Goal: Task Accomplishment & Management: Complete application form

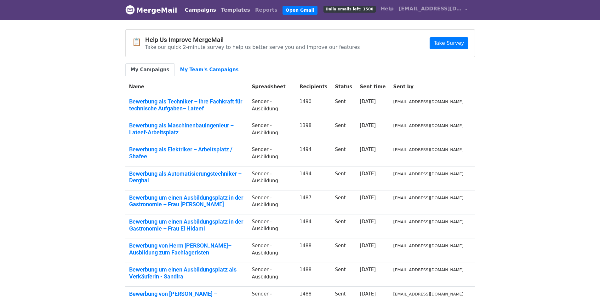
click at [226, 11] on link "Templates" at bounding box center [236, 10] width 34 height 13
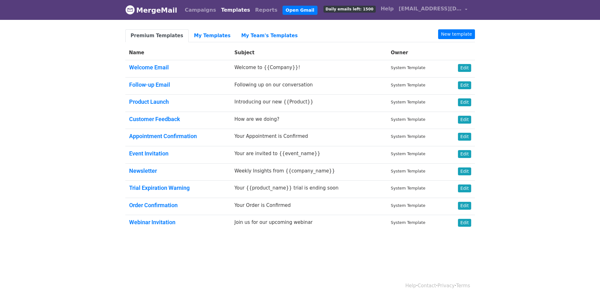
click at [155, 33] on link "Premium Templates" at bounding box center [156, 35] width 63 height 13
click at [213, 32] on link "My Templates" at bounding box center [212, 35] width 47 height 13
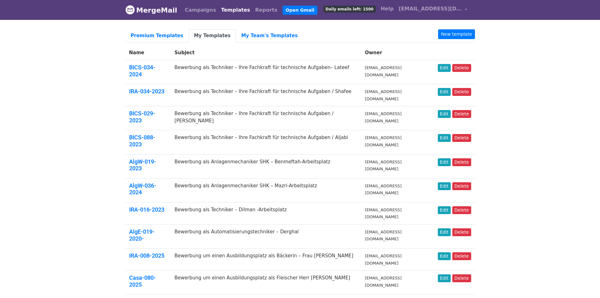
click at [512, 73] on body "MergeMail Campaigns Templates Reports Open Gmail Daily emails left: 1500 Help i…" at bounding box center [300, 285] width 600 height 570
drag, startPoint x: 497, startPoint y: 130, endPoint x: 402, endPoint y: 72, distance: 110.7
click at [497, 130] on body "MergeMail Campaigns Templates Reports Open Gmail Daily emails left: 1500 Help i…" at bounding box center [300, 285] width 600 height 570
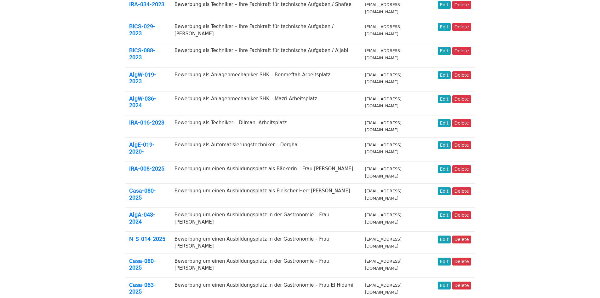
scroll to position [173, 0]
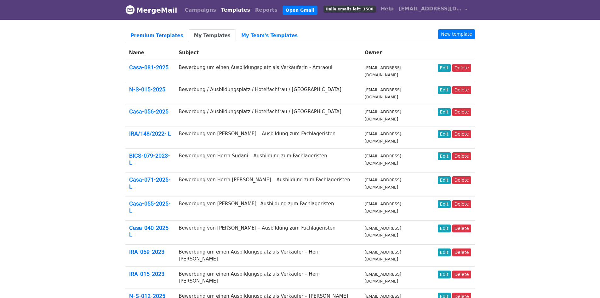
click at [76, 116] on body "MergeMail Campaigns Templates Reports Open Gmail Daily emails left: 1500 Help i…" at bounding box center [300, 275] width 600 height 550
drag, startPoint x: 537, startPoint y: 83, endPoint x: 521, endPoint y: 73, distance: 19.1
click at [537, 83] on body "MergeMail Campaigns Templates Reports Open Gmail Daily emails left: 1500 Help i…" at bounding box center [300, 275] width 600 height 550
click at [463, 35] on link "New template" at bounding box center [456, 34] width 37 height 10
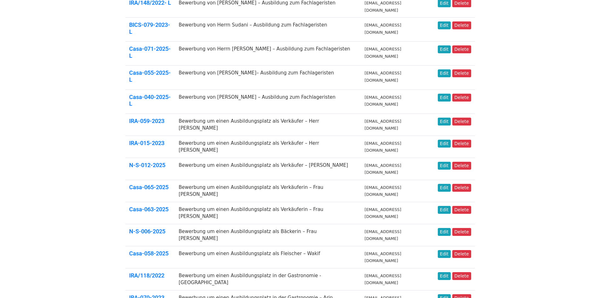
scroll to position [157, 0]
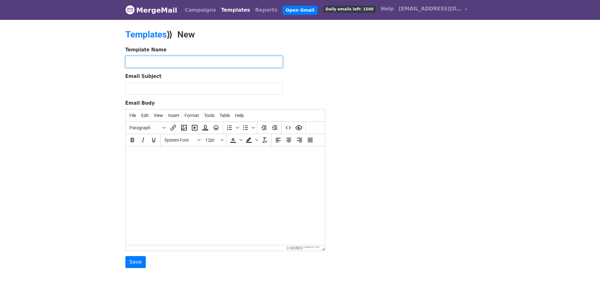
click at [170, 62] on input "text" at bounding box center [203, 62] width 157 height 12
paste input "Casa-077-2025"
type input "Casa-077-2025"
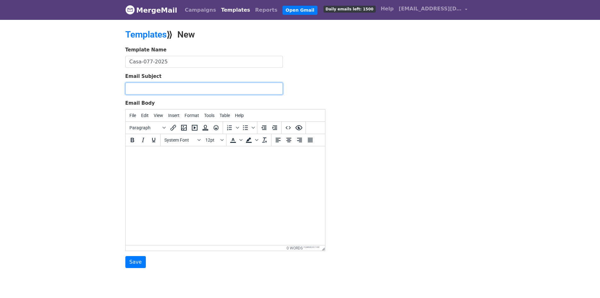
click at [195, 88] on input "Email Subject" at bounding box center [203, 88] width 157 height 12
paste input "Bewerbung um einen Ausbildungsplatz als Koch – Mellouk"
drag, startPoint x: 260, startPoint y: 88, endPoint x: 242, endPoint y: 89, distance: 17.3
click at [242, 89] on input "Bewerbung um einen Ausbildungsplatz als Koch – Mellouk" at bounding box center [203, 88] width 157 height 12
paste input "El Iysaouy"
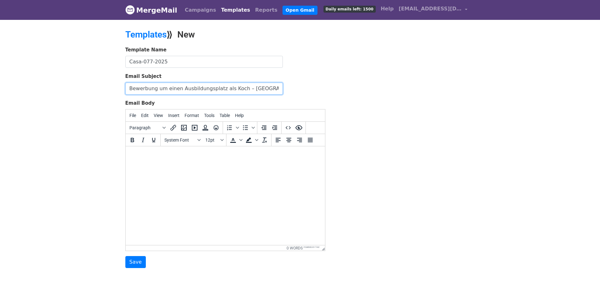
type input "Bewerbung um einen Ausbildungsplatz als Koch – El Iysaouy -2026"
click at [246, 163] on html at bounding box center [224, 154] width 199 height 17
click at [176, 160] on html at bounding box center [224, 154] width 199 height 17
paste body
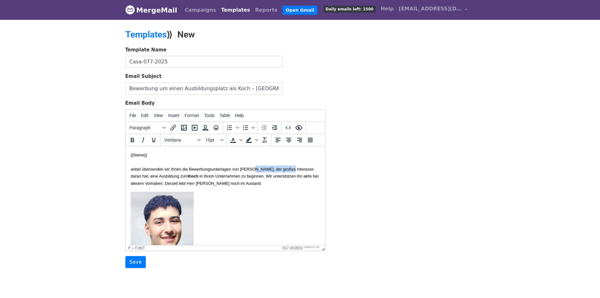
drag, startPoint x: 308, startPoint y: 168, endPoint x: 269, endPoint y: 169, distance: 39.4
click at [269, 169] on font "anbei übersenden wir Ihnen die Bewerbungsunterlagen von Herrn Saif Addine Mello…" at bounding box center [224, 176] width 188 height 19
click at [136, 175] on font "anbei übersenden wir Ihnen die Bewerbungsunterlagen von Herrn Abdelmounaim El I…" at bounding box center [221, 176] width 183 height 19
click at [147, 177] on font "anbei übersenden wir Ihnen die Bewerbungsunterlagen von Herrn Abdelmounaim El I…" at bounding box center [221, 176] width 183 height 19
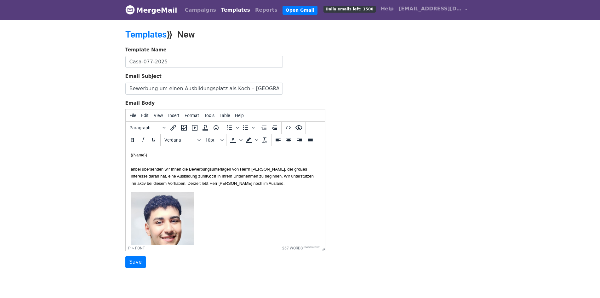
drag, startPoint x: 146, startPoint y: 175, endPoint x: 302, endPoint y: 168, distance: 155.7
click at [302, 168] on font "anbei übersenden wir Ihnen die Bewerbungsunterlagen von Herrn Abdelmounaim El I…" at bounding box center [221, 176] width 183 height 19
copy font "El Iysaouy"
click at [302, 168] on font "anbei übersenden wir Ihnen die Bewerbungsunterlagen von Herrn Abdelmounaim El I…" at bounding box center [221, 176] width 183 height 19
click at [145, 185] on font "anbei übersenden wir Ihnen die Bewerbungsunterlagen von Herrn Abdelmounaim El I…" at bounding box center [221, 176] width 183 height 19
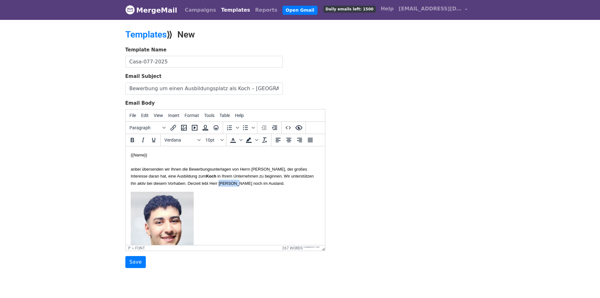
click at [145, 185] on font "anbei übersenden wir Ihnen die Bewerbungsunterlagen von Herrn Abdelmounaim El I…" at bounding box center [221, 176] width 183 height 19
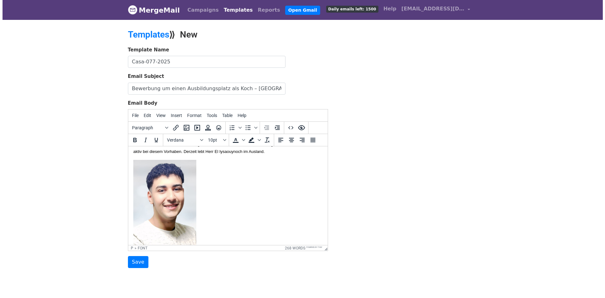
scroll to position [63, 0]
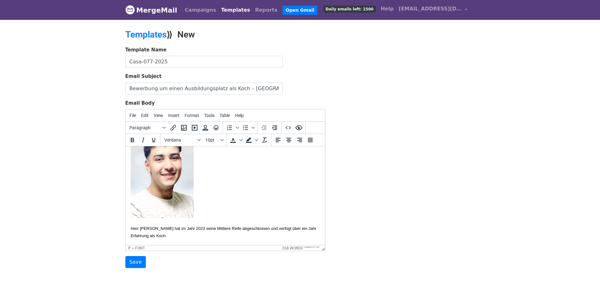
click at [160, 176] on img at bounding box center [161, 172] width 63 height 89
click at [171, 188] on img at bounding box center [161, 172] width 63 height 89
click at [182, 126] on icon "Insert/edit image" at bounding box center [184, 128] width 8 height 8
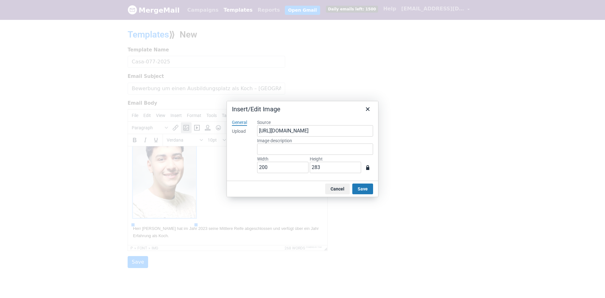
click at [243, 133] on div "Upload" at bounding box center [239, 131] width 14 height 6
click at [311, 150] on button "Browse for an image" at bounding box center [314, 152] width 53 height 11
type input "548"
type input "804"
click at [240, 159] on div "General Upload" at bounding box center [239, 147] width 25 height 66
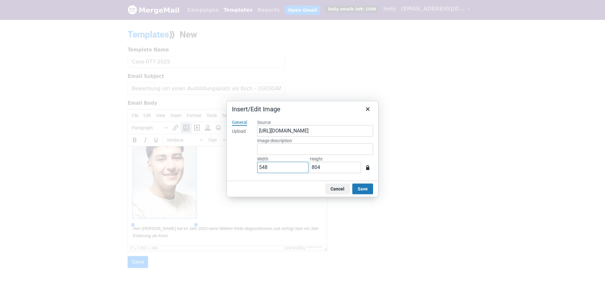
drag, startPoint x: 292, startPoint y: 164, endPoint x: 175, endPoint y: 161, distance: 116.9
click at [179, 161] on div "Insert/Edit Image General Upload Source https://www.mergemail.co/files/blobs/re…" at bounding box center [302, 149] width 605 height 298
type input "2"
type input "3"
type input "20"
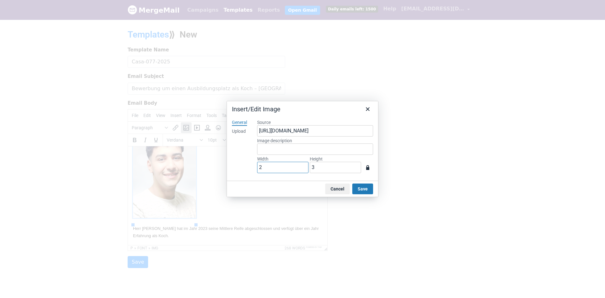
type input "29"
type input "200"
type input "293"
click at [357, 185] on button "Save" at bounding box center [362, 188] width 21 height 11
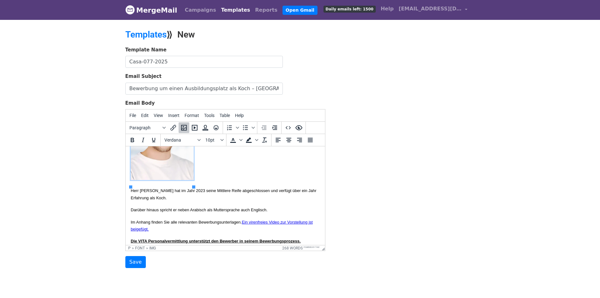
scroll to position [115, 0]
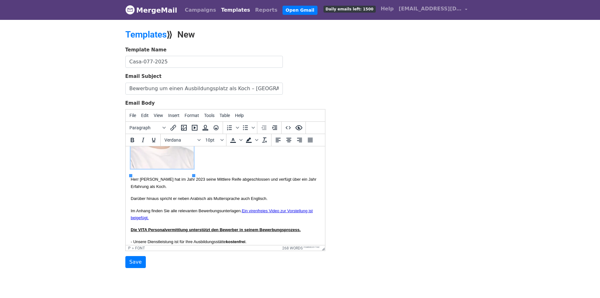
click at [143, 185] on font "Herr Mellouk hat im Jahr 2023 seine Mittlere Reife abgeschlossen und verfügt üb…" at bounding box center [223, 183] width 186 height 12
click at [197, 185] on font "Herr El Iysaouy hat im Jahr 2023 seine Mittlere Reife abgeschlossen und verfügt…" at bounding box center [224, 183] width 189 height 12
click at [225, 187] on font "Herr El Iysaouy hat im Jahr 2024 seine Mittlere Reife abgeschlossen und verfügt…" at bounding box center [224, 183] width 189 height 12
click at [213, 185] on font "Herr El Iysaouy hat im Jahr 2024 seine Mittlere Reife abgeschlossen und verfügt…" at bounding box center [224, 183] width 189 height 12
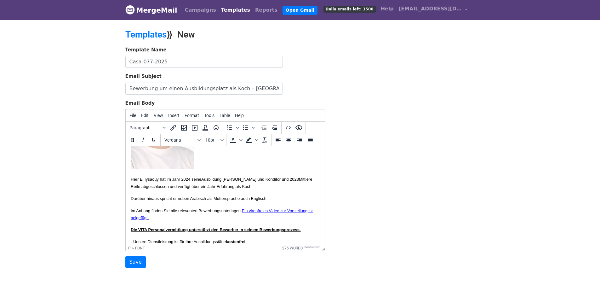
click at [135, 188] on span "Mittlere Reife abgeschlossen und verfügt über ein Jahr Erfahrung als Koch." at bounding box center [221, 183] width 182 height 12
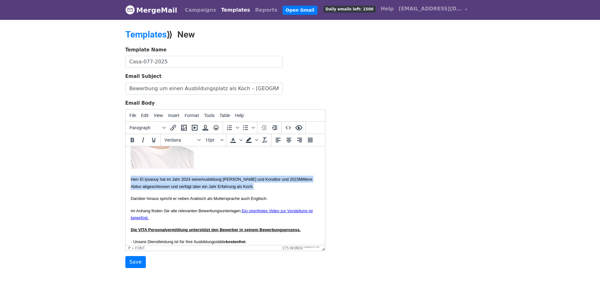
drag, startPoint x: 248, startPoint y: 192, endPoint x: 251, endPoint y: 320, distance: 127.9
click at [125, 189] on html "{{Name}} anbei übersenden wir Ihnen die Bewerbungsunterlagen von Herrn Abdelmou…" at bounding box center [224, 242] width 199 height 422
copy p "Herr El Iysaouy hat im Jahr 2024 seine Ausbildung Koch und Konditor und 2023 Mi…"
click at [261, 188] on span "Mittlere Abitur abgeschlossen und verfügt über ein Jahr Erfahrung als Koch." at bounding box center [221, 183] width 182 height 12
drag, startPoint x: 239, startPoint y: 190, endPoint x: 126, endPoint y: 188, distance: 113.4
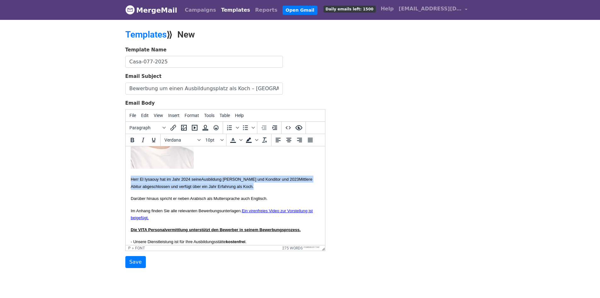
click at [126, 188] on html "{{Name}} anbei übersenden wir Ihnen die Bewerbungsunterlagen von Herrn Abdelmou…" at bounding box center [224, 242] width 199 height 422
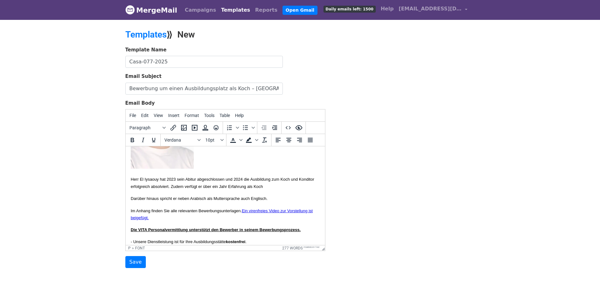
click at [151, 201] on p "Darüber hinaus spricht er neben Arabisch als Muttersprache auch Englisch." at bounding box center [224, 198] width 189 height 7
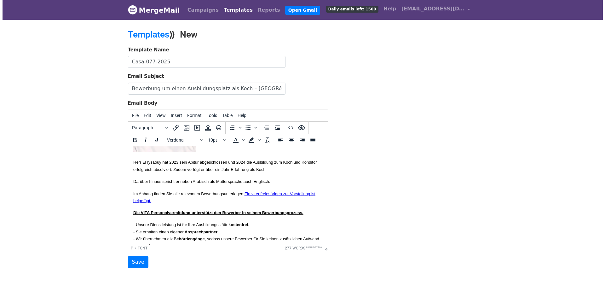
scroll to position [147, 0]
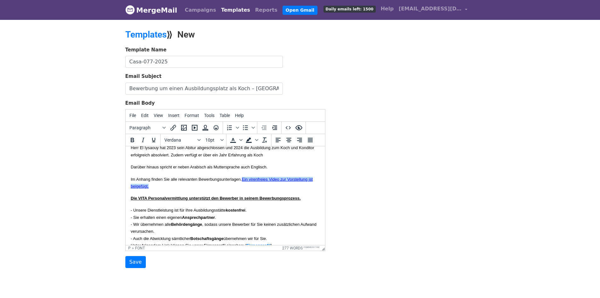
click at [279, 190] on p "Im Anhang finden Sie alle relevanten Bewerbungsunterlagen. Ein virenfreies Vide…" at bounding box center [224, 182] width 189 height 14
click at [288, 186] on link "Ein virenfreies Video zur Vorstellung ist beigefügt.﻿" at bounding box center [221, 183] width 182 height 12
click at [286, 186] on link "Ein virenfreies Video zur Vorstellung ist beigefügt." at bounding box center [221, 183] width 182 height 12
drag, startPoint x: 188, startPoint y: 194, endPoint x: 258, endPoint y: 188, distance: 70.2
click at [258, 188] on p "Im Anhang finden Sie alle relevanten Bewerbungsunterlagen. Ein virenfreies Vide…" at bounding box center [224, 182] width 189 height 14
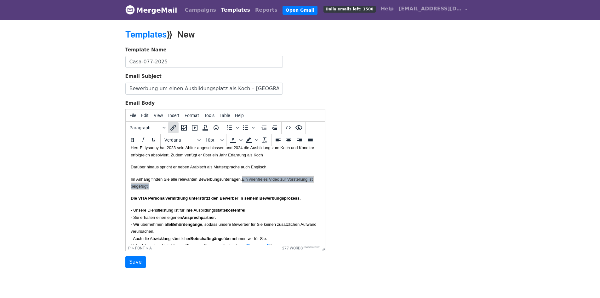
click at [173, 125] on icon "Insert/edit link" at bounding box center [173, 128] width 8 height 8
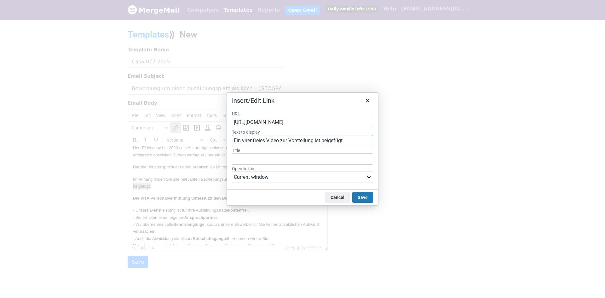
click at [287, 143] on input "Ein virenfreies Video zur Vorstellung ist beigefügt." at bounding box center [302, 140] width 141 height 11
click at [288, 118] on input "https://drive.google.com/file/d/1DVuEmDENRrhbg2BT5RW0HGrenA5a8iCP/view?usp=shar…" at bounding box center [302, 121] width 141 height 11
paste input "https://drive.google.com/file/d/1iRJtc6CQgxSaShmR14FQmqlYe4Uwv0CQ/view?usp=shar…"
type input "https://drive.google.com/file/d/1iRJtc6CQgxSaShmR14FQmqlYe4Uwv0CQ/view?usp=shar…"
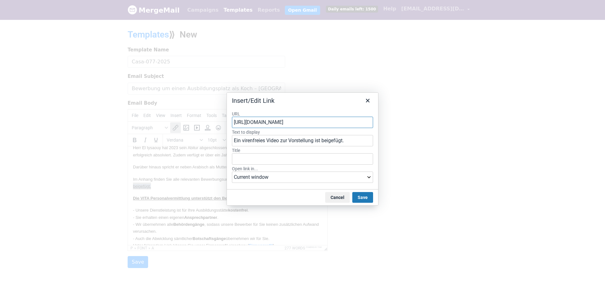
click at [272, 196] on div "Cancel Save" at bounding box center [302, 197] width 151 height 16
click at [366, 198] on button "Save" at bounding box center [362, 197] width 21 height 11
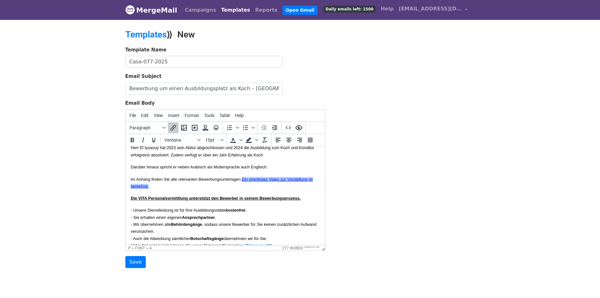
click at [241, 201] on p "Die VITA Personalvermittlung unterstützt den Bewerber in seinem Bewerbungsproze…" at bounding box center [224, 197] width 189 height 7
click at [204, 190] on p "Im Anhang finden Sie alle relevanten Bewerbungsunterlagen. Ein virenfreies Vide…" at bounding box center [224, 182] width 189 height 14
click at [241, 190] on p "Im Anhang finden Sie alle relevanten Bewerbungsunterlagen. Ein virenfreies Vide…" at bounding box center [224, 182] width 189 height 14
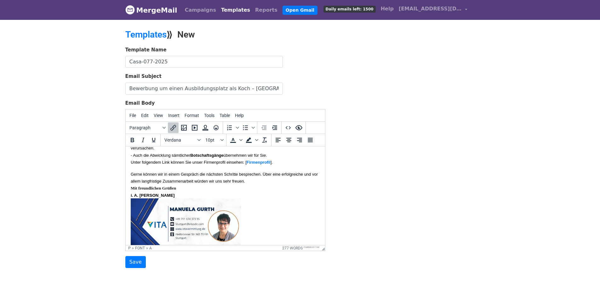
scroll to position [241, 0]
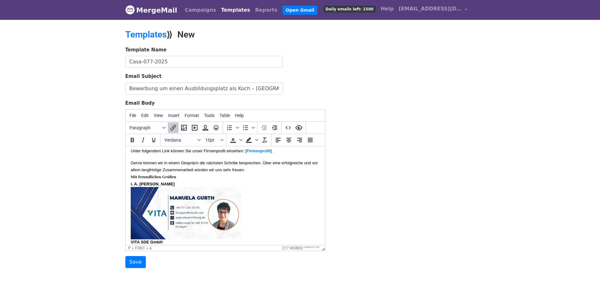
click at [153, 172] on font "Gerne können wir in einem Gespräch die nächsten Schritte besprechen. Über eine …" at bounding box center [223, 166] width 187 height 12
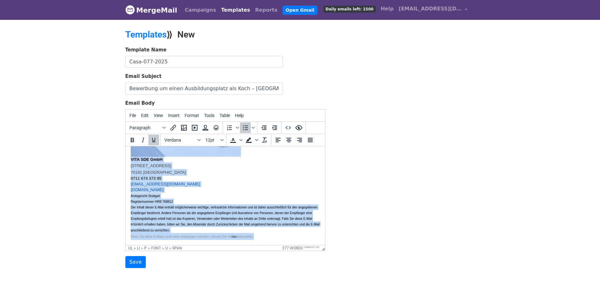
scroll to position [21, 0]
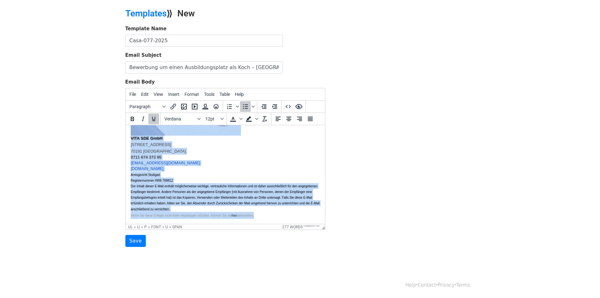
drag, startPoint x: 130, startPoint y: 152, endPoint x: 383, endPoint y: 296, distance: 291.3
click at [325, 224] on html "{{Name}} anbei übersenden wir Ihnen die Bewerbungsunterlagen von Herrn Abdelmou…" at bounding box center [224, 12] width 199 height 422
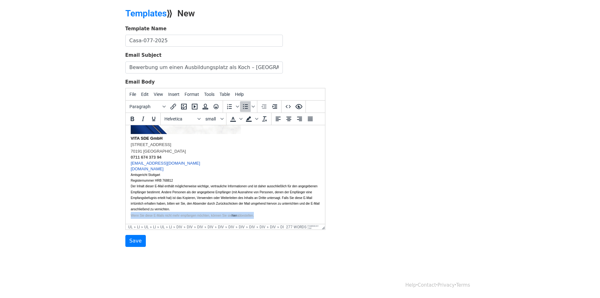
drag, startPoint x: 266, startPoint y: 216, endPoint x: 129, endPoint y: 215, distance: 137.6
click at [129, 215] on html "{{Name}} anbei übersenden wir Ihnen die Bewerbungsunterlagen von Herrn Abdelmou…" at bounding box center [224, 12] width 199 height 424
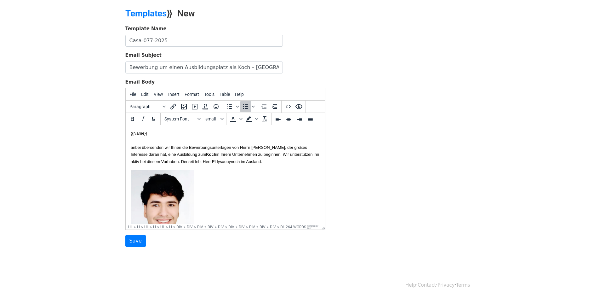
scroll to position [0, 0]
click at [196, 146] on font "anbei übersenden wir Ihnen die Bewerbungsunterlagen von Herrn Abdelmounaim El I…" at bounding box center [224, 154] width 188 height 19
click at [134, 240] on input "Save" at bounding box center [135, 241] width 20 height 12
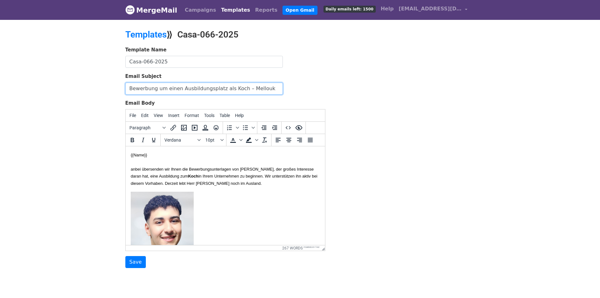
drag, startPoint x: 270, startPoint y: 88, endPoint x: -31, endPoint y: 66, distance: 301.2
click at [0, 66] on html "MergeMail Campaigns Templates Reports Open Gmail Daily emails left: 1500 Help i…" at bounding box center [300, 159] width 600 height 318
click at [158, 158] on p "{{Name}} anbei übersenden wir Ihnen die Bewerbungsunterlagen von Herrn Saif Add…" at bounding box center [224, 168] width 189 height 35
click at [144, 163] on p "{{Name}} anbei übersenden wir Ihnen die Bewerbungsunterlagen von Herrn Saif Add…" at bounding box center [224, 168] width 189 height 35
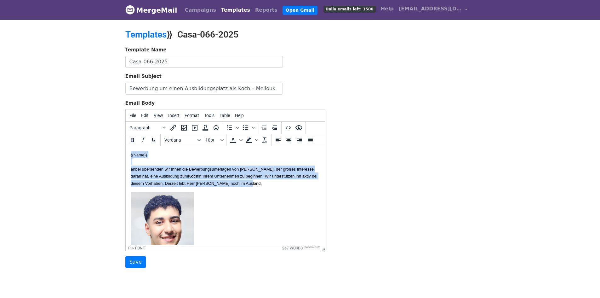
drag, startPoint x: 169, startPoint y: 190, endPoint x: 123, endPoint y: 152, distance: 59.3
copy p "{{Name}} anbei übersenden wir Ihnen die Bewerbungsunterlagen von Herrn Saif Add…"
click at [220, 184] on font "anbei übersenden wir Ihnen die Bewerbungsunterlagen von Herrn Saif Addine Mello…" at bounding box center [223, 176] width 187 height 19
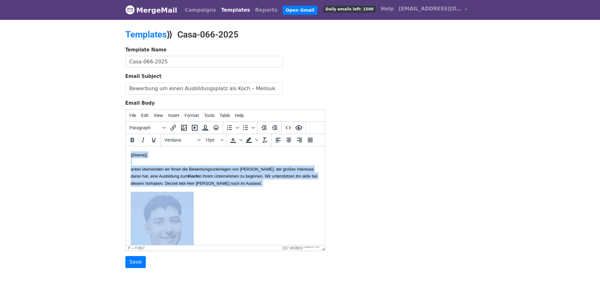
copy body "{{Name}} anbei übersenden wir Ihnen die Bewerbungsunterlagen von Herrn Saif Add…"
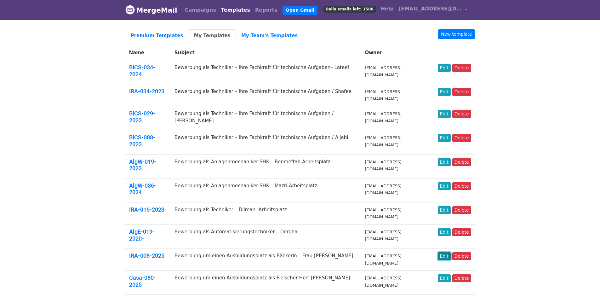
click at [446, 252] on link "Edit" at bounding box center [444, 256] width 13 height 8
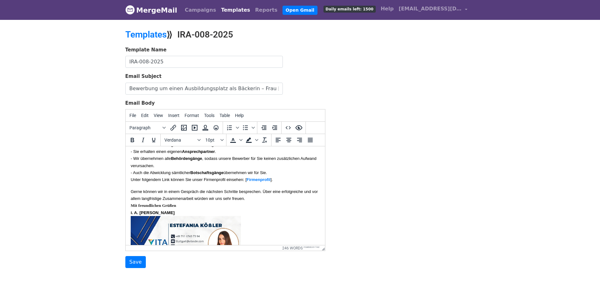
scroll to position [157, 0]
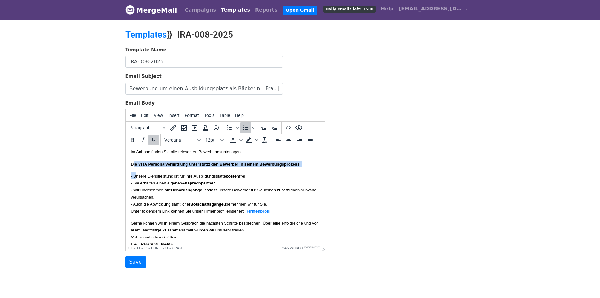
drag, startPoint x: 132, startPoint y: 162, endPoint x: 138, endPoint y: 177, distance: 16.1
click at [138, 177] on li "Die VITA Personalvermittlung unterstützt den Bewerber in seinem Bewerbungsproze…" at bounding box center [224, 272] width 189 height 224
click at [140, 166] on span "Die VITA Personalvermittlung unterstützt den Bewerber in seinem Bewerbungsproze…" at bounding box center [215, 164] width 170 height 5
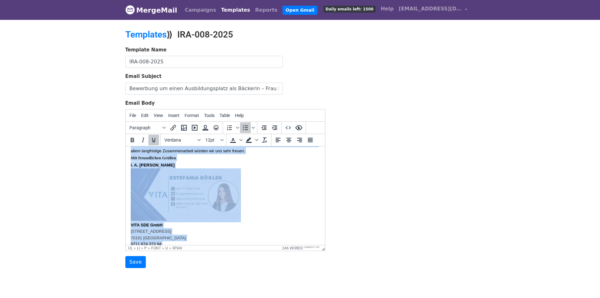
scroll to position [311, 0]
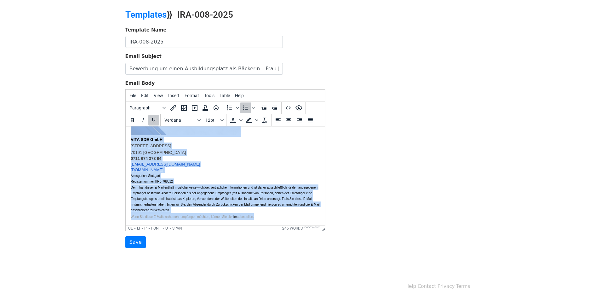
drag, startPoint x: 131, startPoint y: 145, endPoint x: 448, endPoint y: 419, distance: 419.5
click at [322, 225] on html "{{Name}} hiermit übersenden wir Ihnen die Bewerbungsunterlagen von [PERSON_NAME…" at bounding box center [224, 24] width 199 height 400
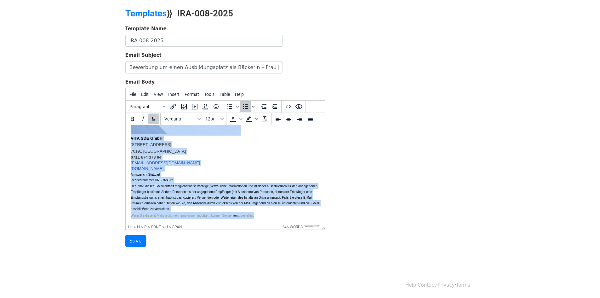
copy li "Lor IPSU Dolorsitametconsect adipiscinge sed Doeiusmo te incidi Utlaboreetdolor…"
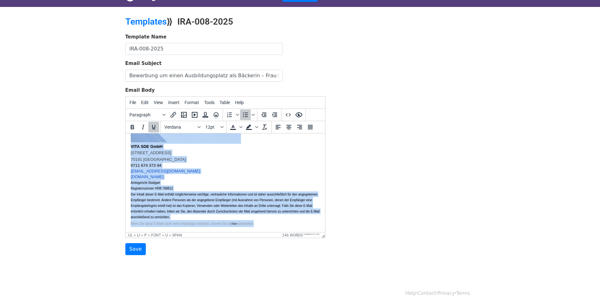
scroll to position [0, 0]
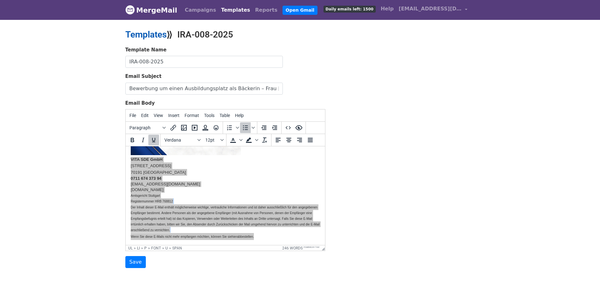
click at [143, 34] on link "Templates" at bounding box center [145, 34] width 41 height 10
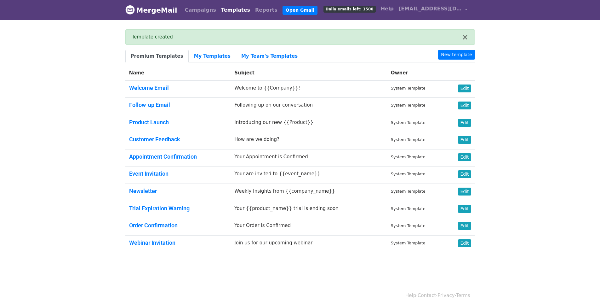
click at [224, 7] on link "Templates" at bounding box center [236, 10] width 34 height 13
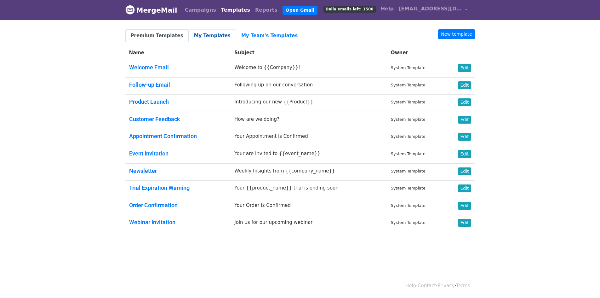
click at [202, 33] on link "My Templates" at bounding box center [212, 35] width 47 height 13
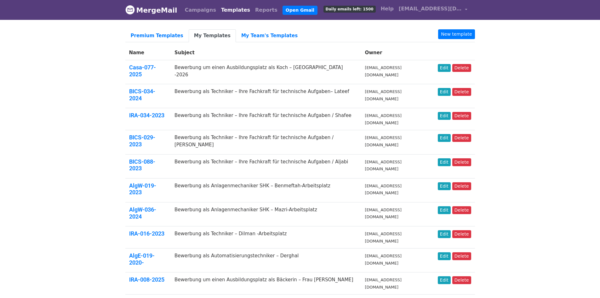
click at [72, 67] on body "MergeMail Campaigns Templates Reports Open Gmail Daily emails left: 1500 Help […" at bounding box center [300, 285] width 600 height 570
click at [214, 35] on link "My Templates" at bounding box center [212, 35] width 47 height 13
click at [467, 32] on link "New template" at bounding box center [456, 34] width 37 height 10
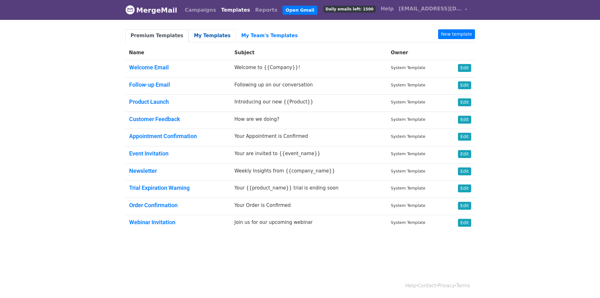
click at [199, 33] on link "My Templates" at bounding box center [212, 35] width 47 height 13
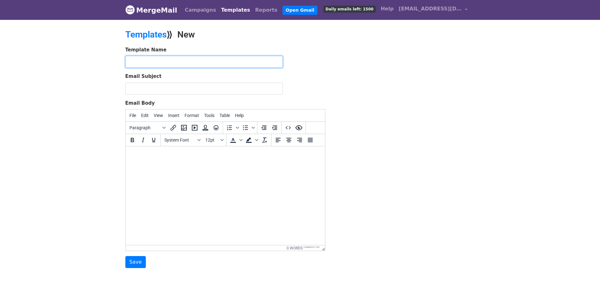
click at [178, 57] on input "text" at bounding box center [203, 62] width 157 height 12
paste input "Casa-098-2025"
type input "Casa-098-2025"
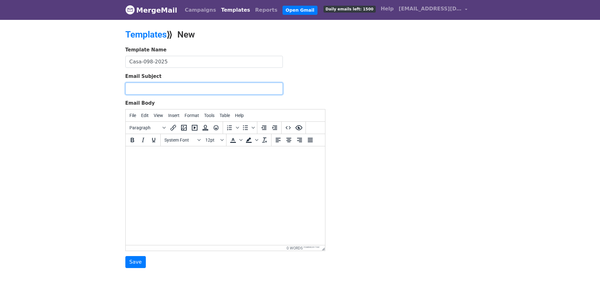
click at [204, 86] on input "Email Subject" at bounding box center [203, 88] width 157 height 12
paste input "Bewerbung um einen Ausbildungsplatz als Koch – [GEOGRAPHIC_DATA] -2026"
drag, startPoint x: 263, startPoint y: 88, endPoint x: 242, endPoint y: 87, distance: 20.8
click at [242, 87] on input "Bewerbung um einen Ausbildungsplatz als Koch – [GEOGRAPHIC_DATA] -2026" at bounding box center [203, 88] width 157 height 12
paste input "Zahri"
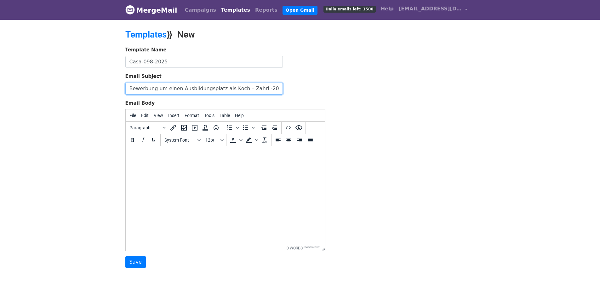
type input "Bewerbung um einen Ausbildungsplatz als Koch – Zahri -2026"
click at [159, 163] on html at bounding box center [224, 154] width 199 height 17
click at [188, 163] on html at bounding box center [224, 154] width 199 height 17
paste body
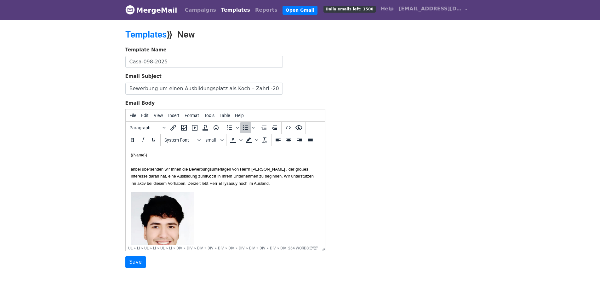
click at [140, 160] on p "{{Name}} anbei übersenden wir Ihnen die Bewerbungsunterlagen von Herrn Abdelmou…" at bounding box center [224, 168] width 189 height 35
drag, startPoint x: 269, startPoint y: 168, endPoint x: 146, endPoint y: 175, distance: 122.4
click at [146, 175] on font "anbei übersenden wir Ihnen die Bewerbungsunterlagen von Herrn Abdelmounaim El I…" at bounding box center [221, 176] width 183 height 19
click at [292, 168] on font "anbei übersenden wir Ihnen die Bewerbungsunterlagen von Herrn El Mehdi Zahri , …" at bounding box center [221, 176] width 183 height 19
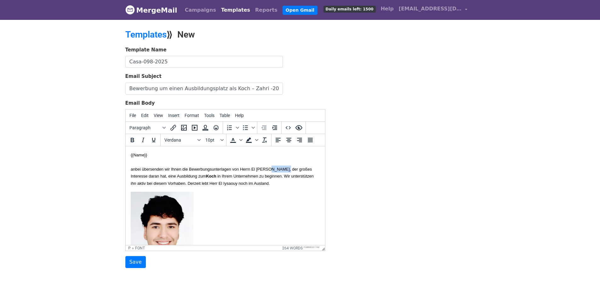
copy font "Zahri"
drag, startPoint x: 309, startPoint y: 183, endPoint x: 290, endPoint y: 183, distance: 19.2
click at [290, 183] on font "anbei übersenden wir Ihnen die Bewerbungsunterlagen von Herrn El Mehdi Zahri , …" at bounding box center [221, 176] width 183 height 19
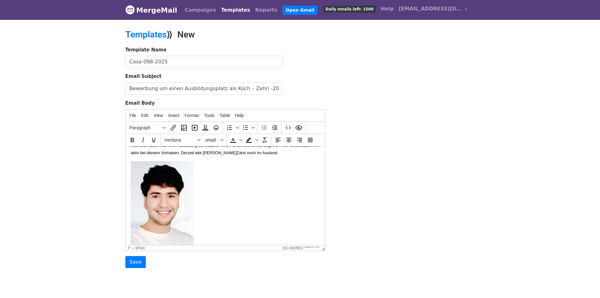
scroll to position [31, 0]
click at [162, 205] on img at bounding box center [161, 206] width 63 height 92
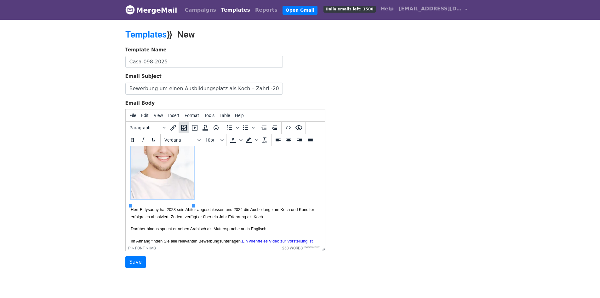
scroll to position [94, 0]
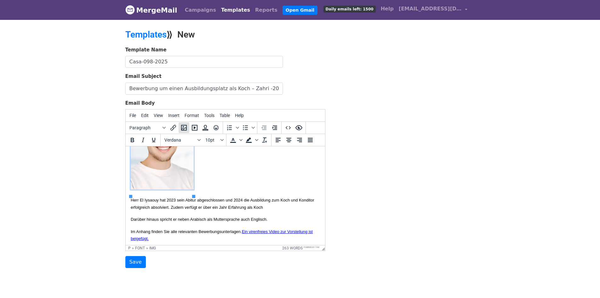
click at [183, 124] on icon "Insert/edit image" at bounding box center [184, 128] width 8 height 8
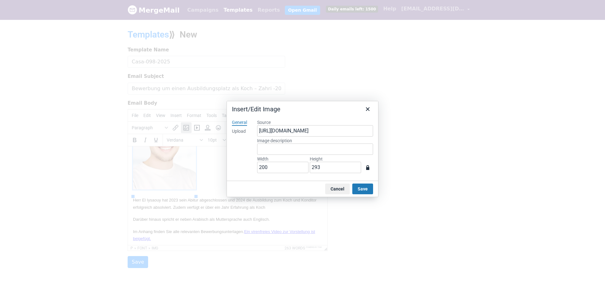
click at [239, 129] on div "Upload" at bounding box center [239, 131] width 14 height 6
click at [316, 148] on button "Browse for an image" at bounding box center [314, 152] width 53 height 11
click at [245, 130] on div "Upload" at bounding box center [239, 131] width 14 height 6
click at [242, 120] on div "General" at bounding box center [239, 122] width 15 height 6
drag, startPoint x: 275, startPoint y: 170, endPoint x: 187, endPoint y: 165, distance: 88.3
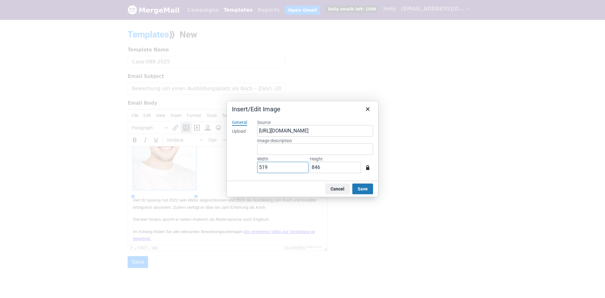
click at [189, 166] on div "Insert/Edit Image General Upload Source https://www.mergemail.co/files/blobs/re…" at bounding box center [302, 149] width 605 height 298
type input "2"
type input "3"
type input "20"
type input "33"
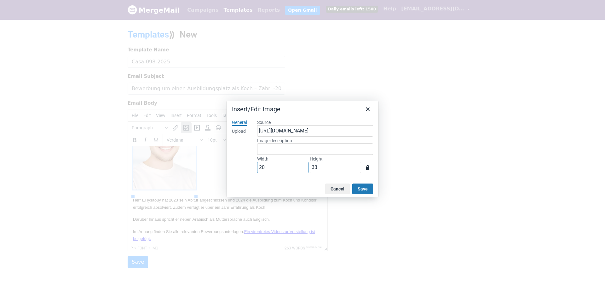
type input "200"
type input "326"
type input "200"
click at [237, 165] on div "General Upload" at bounding box center [239, 147] width 25 height 66
drag, startPoint x: 368, startPoint y: 188, endPoint x: 342, endPoint y: 187, distance: 26.2
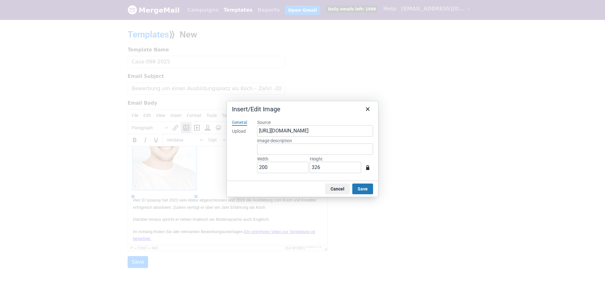
click at [368, 188] on button "Save" at bounding box center [362, 188] width 21 height 11
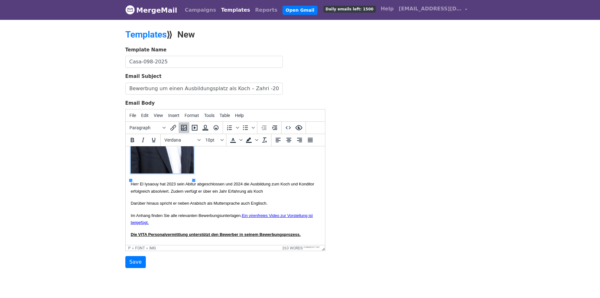
scroll to position [121, 0]
drag, startPoint x: 163, startPoint y: 190, endPoint x: 141, endPoint y: 191, distance: 21.7
click at [141, 191] on font "Herr El Iysaouy hat 2023 sein Abitur abgeschlossen und 2024 die Ausbildung zum …" at bounding box center [222, 187] width 184 height 12
click at [167, 190] on font "Herr Zahri hat 2023 sein Abitur abgeschlossen und 2024 die Ausbildung zum Koch …" at bounding box center [220, 187] width 181 height 12
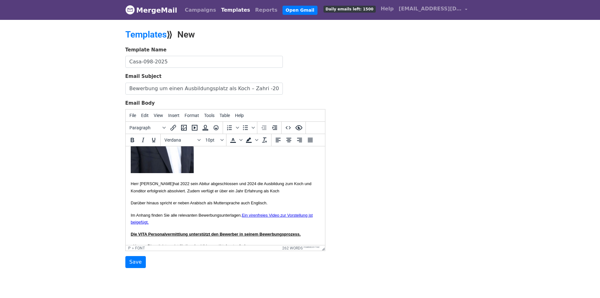
click at [271, 190] on font "Herr Zahri hat 2022 sein Abitur abgeschlossen und 2024 die Ausbildung zum Koch …" at bounding box center [220, 187] width 181 height 12
click at [265, 188] on font "Herr Zahri hat 2022 sein Abitur abgeschlossen und 2024 die Ausbildung zum Koch …" at bounding box center [220, 187] width 181 height 12
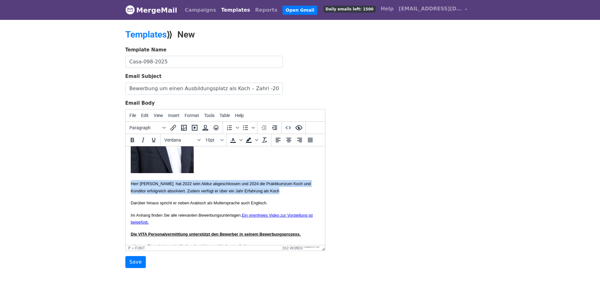
drag, startPoint x: 307, startPoint y: 198, endPoint x: 249, endPoint y: 338, distance: 151.7
click at [125, 190] on html "{{Name}} anbei übersenden wir Ihnen die Bewerbungsunterlagen von Herrn El Mehdi…" at bounding box center [224, 238] width 199 height 427
copy font "Herr Zahri hat 2022 sein Abitur abgeschlossen und 2024 die Praktikum zum Koch u…"
click at [241, 193] on p "Herr Zahri hat 2022 sein Abitur abgeschlossen und 2024 die Praktikum zum Koch u…" at bounding box center [224, 187] width 189 height 14
drag, startPoint x: 308, startPoint y: 197, endPoint x: 124, endPoint y: 192, distance: 183.6
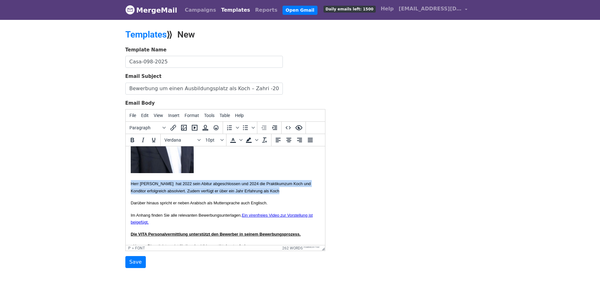
click at [125, 192] on html "{{Name}} anbei übersenden wir Ihnen die Bewerbungsunterlagen von Herrn El Mehdi…" at bounding box center [224, 238] width 199 height 427
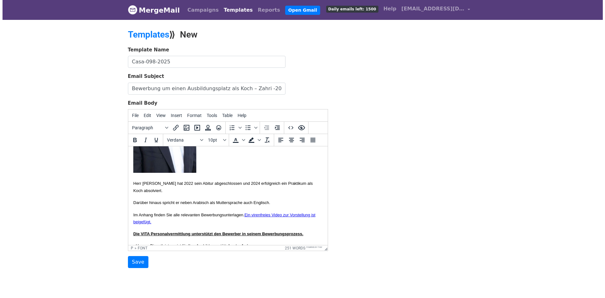
scroll to position [153, 0]
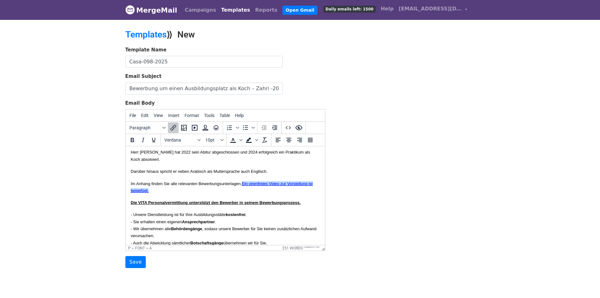
drag, startPoint x: 198, startPoint y: 199, endPoint x: 257, endPoint y: 191, distance: 58.9
click at [257, 191] on p "Im Anhang finden Sie alle relevanten Bewerbungsunterlagen. Ein virenfreies Vide…" at bounding box center [224, 187] width 189 height 14
click at [173, 126] on icon "Insert/edit link" at bounding box center [173, 128] width 6 height 6
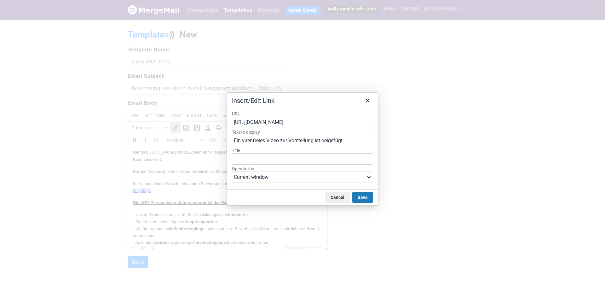
click at [272, 124] on input "https://drive.google.com/file/d/1iRJtc6CQgxSaShmR14FQmqlYe4Uwv0CQ/view?usp=shar…" at bounding box center [302, 121] width 141 height 11
type input "https://drive.google.com/file/d/1cHhaH7VBGYkLElP1MB83RhMXcJF4LDd8/view?usp=shar…"
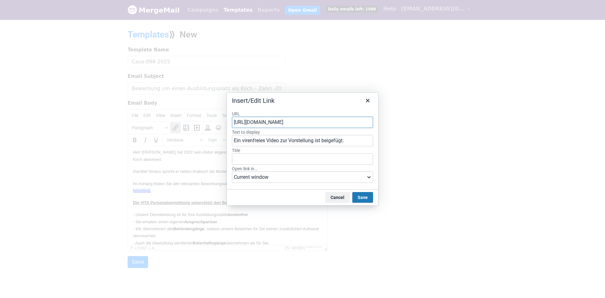
click at [343, 102] on div "Insert/Edit Link" at bounding box center [302, 99] width 151 height 13
click at [360, 198] on button "Save" at bounding box center [362, 197] width 21 height 11
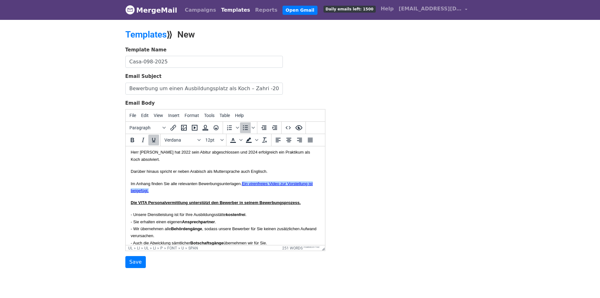
click at [253, 204] on body "{{Name}} anbei übersenden wir Ihnen die Bewerbungsunterlagen von Herrn El Mehdi…" at bounding box center [224, 206] width 189 height 417
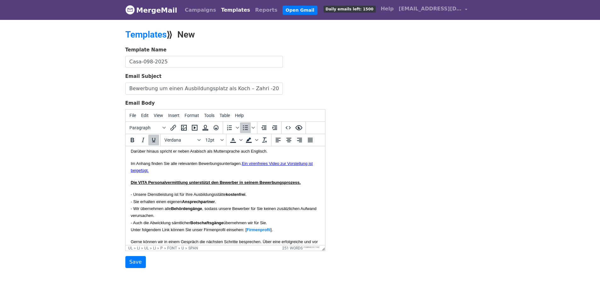
scroll to position [184, 0]
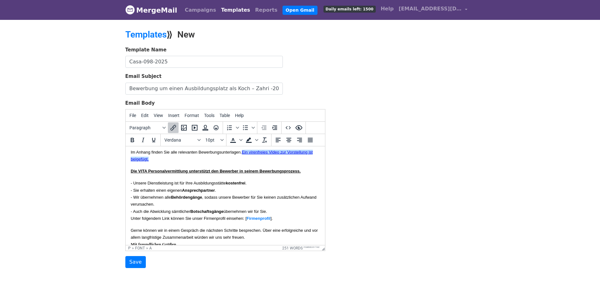
click at [274, 157] on link "Ein virenfreies Video zur Vorstellung ist beigefügt." at bounding box center [221, 156] width 182 height 12
click at [219, 171] on body "{{Name}} anbei übersenden wir Ihnen die Bewerbungsunterlagen von Herrn El Mehdi…" at bounding box center [224, 175] width 189 height 417
drag, startPoint x: 191, startPoint y: 164, endPoint x: 257, endPoint y: 158, distance: 66.0
click at [257, 158] on p "Im Anhang finden Sie alle relevanten Bewerbungsunterlagen. Ein virenfreies Vide…" at bounding box center [224, 155] width 189 height 14
click at [131, 139] on icon "Bold" at bounding box center [132, 140] width 3 height 4
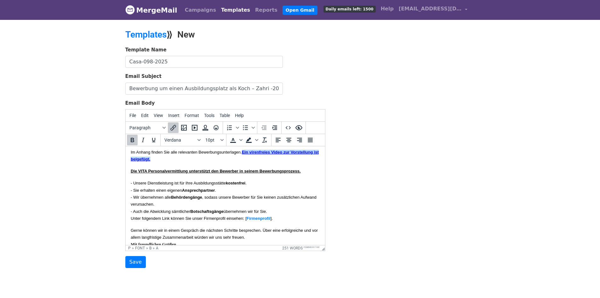
click at [209, 169] on body "{{Name}} anbei übersenden wir Ihnen die Bewerbungsunterlagen von Herrn El Mehdi…" at bounding box center [224, 175] width 189 height 417
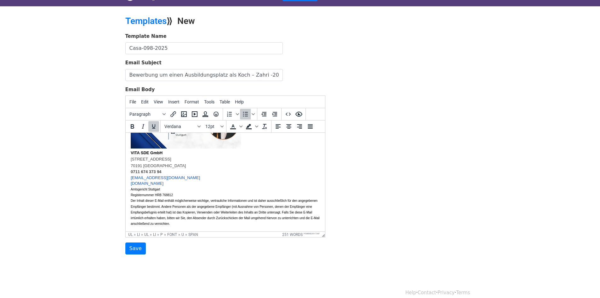
scroll to position [21, 0]
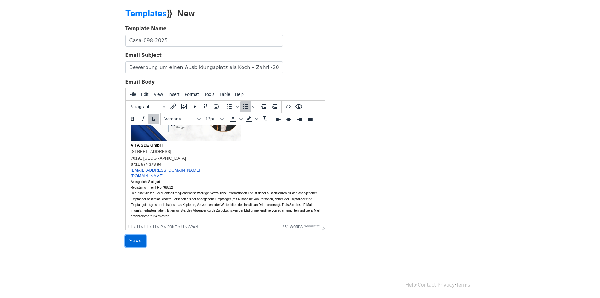
click at [136, 240] on input "Save" at bounding box center [135, 241] width 20 height 12
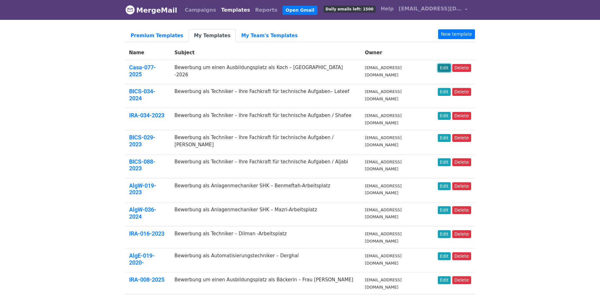
click at [447, 66] on link "Edit" at bounding box center [444, 68] width 13 height 8
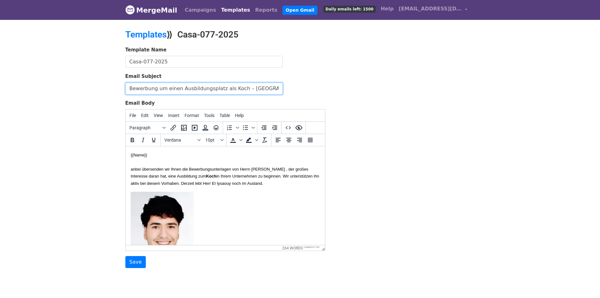
click at [222, 85] on input "Bewerbung um einen Ausbildungsplatz als Koch – [GEOGRAPHIC_DATA] -2026" at bounding box center [203, 88] width 157 height 12
click at [238, 186] on p "{{Name}} anbei übersenden wir Ihnen die Bewerbungsunterlagen von Herrn Abdelmou…" at bounding box center [224, 168] width 189 height 35
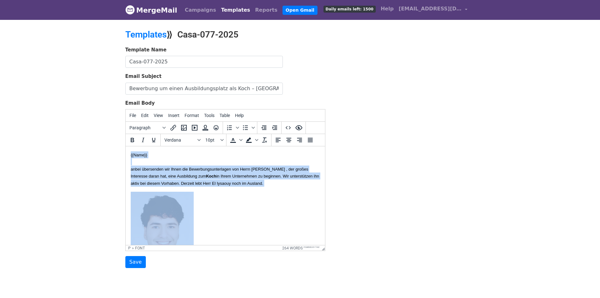
copy body "{{Name}} anbei übersenden wir Ihnen die Bewerbungsunterlagen von Herrn Abdelmou…"
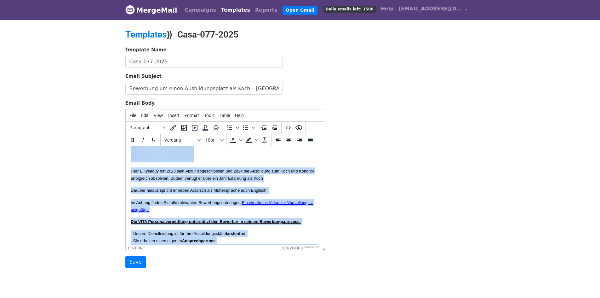
scroll to position [157, 0]
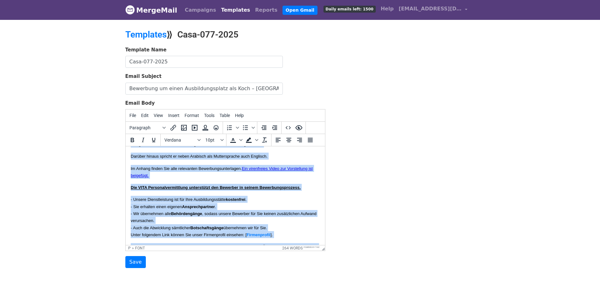
click at [223, 202] on li "- Unsere Dienstleistung ist für Ihre Ausbildungsstätte kostenfrei ." at bounding box center [224, 199] width 189 height 7
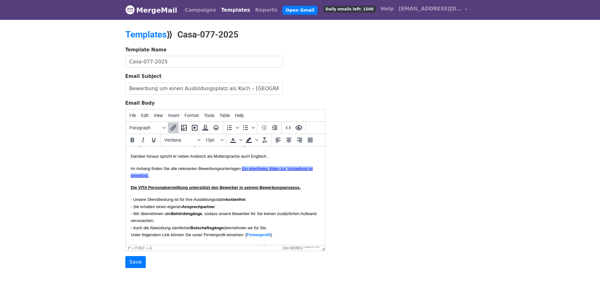
drag, startPoint x: 258, startPoint y: 181, endPoint x: 257, endPoint y: 177, distance: 4.5
click at [257, 177] on p "Im Anhang finden Sie alle relevanten Bewerbungsunterlagen. Ein virenfreies Vide…" at bounding box center [224, 172] width 189 height 14
click at [134, 138] on icon "Bold" at bounding box center [132, 140] width 8 height 8
click at [133, 263] on input "Save" at bounding box center [135, 262] width 20 height 12
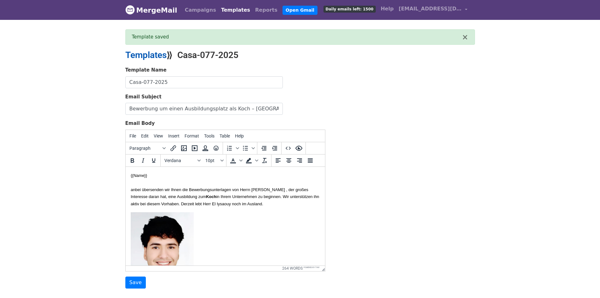
click at [140, 57] on link "Templates" at bounding box center [145, 55] width 41 height 10
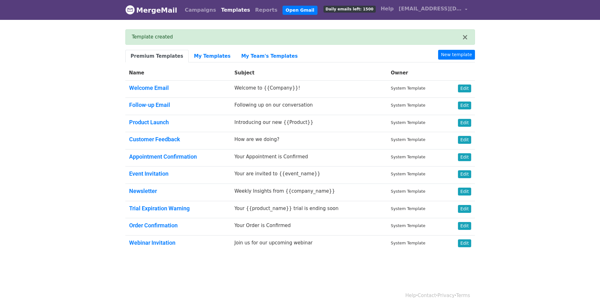
click at [226, 11] on link "Templates" at bounding box center [236, 10] width 34 height 13
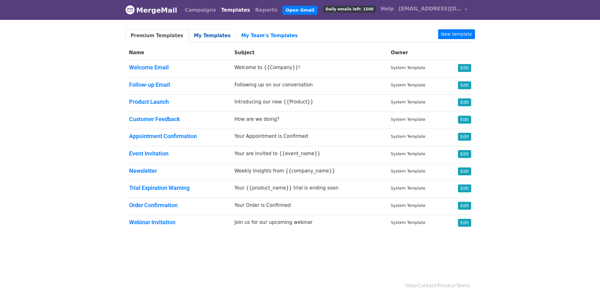
click at [202, 31] on link "My Templates" at bounding box center [212, 35] width 47 height 13
click at [202, 35] on link "My Templates" at bounding box center [212, 35] width 47 height 13
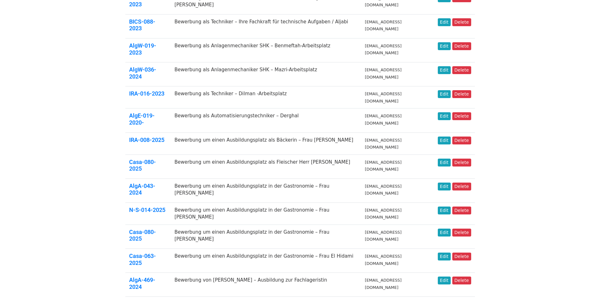
scroll to position [173, 0]
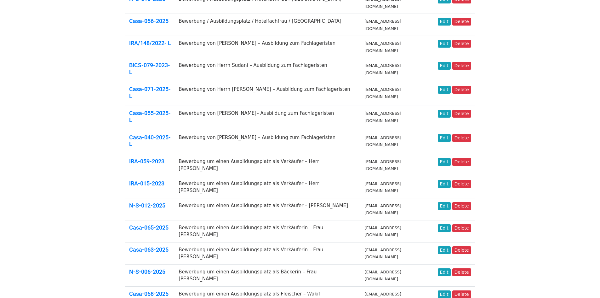
scroll to position [157, 0]
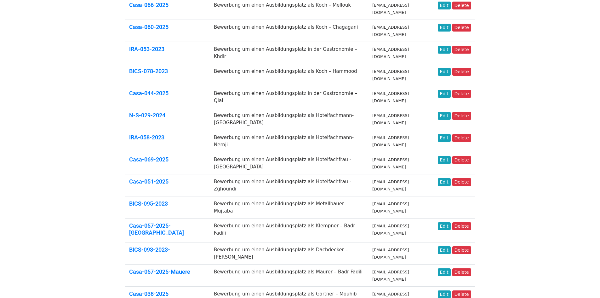
scroll to position [63, 0]
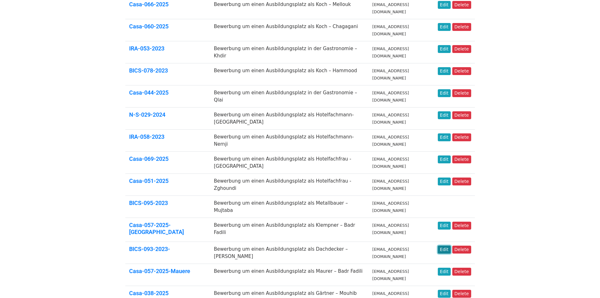
click at [446, 245] on link "Edit" at bounding box center [444, 249] width 13 height 8
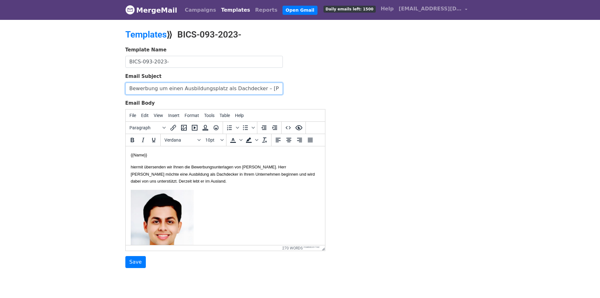
drag, startPoint x: 251, startPoint y: 87, endPoint x: 72, endPoint y: 73, distance: 179.7
click at [71, 73] on body "MergeMail Campaigns Templates Reports Open Gmail Daily emails left: 1500 Help […" at bounding box center [300, 146] width 600 height 293
paste input "Koch – [GEOGRAPHIC_DATA] -2026"
click at [274, 89] on input "Bewerbung um einen Ausbildungsplatz als Koch – [GEOGRAPHIC_DATA] -2026 – [PERSO…" at bounding box center [203, 88] width 157 height 12
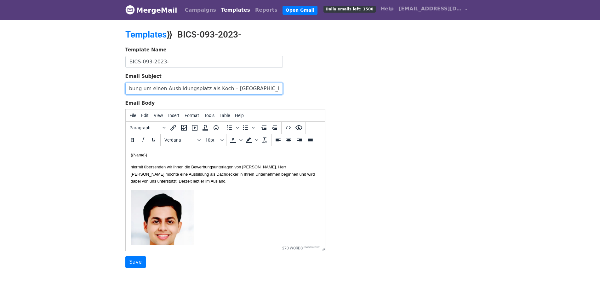
click at [274, 89] on input "Bewerbung um einen Ausbildungsplatz als Koch – El Iysaouy -2026 – Salim" at bounding box center [203, 88] width 157 height 12
click at [254, 89] on input "Bewerbung um einen Ausbildungsplatz als Koch – [GEOGRAPHIC_DATA] -2026" at bounding box center [203, 88] width 157 height 12
paste input "Salim"
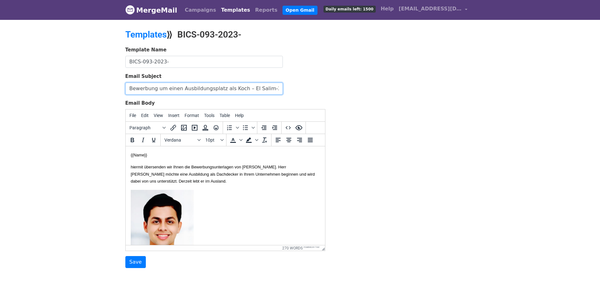
click at [247, 88] on input "Bewerbung um einen Ausbildungsplatz als Koch – El Salim-2026" at bounding box center [203, 88] width 157 height 12
type input "Bewerbung um einen Ausbildungsplatz als Koch –Salim-2026"
drag, startPoint x: 280, startPoint y: 181, endPoint x: 125, endPoint y: 168, distance: 155.4
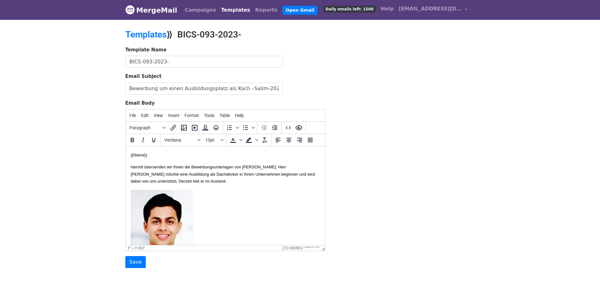
paste body
click at [244, 92] on input "Bewerbung um einen Ausbildungsplatz als Koch –Salim-2026" at bounding box center [203, 88] width 157 height 12
click at [154, 183] on span "in Ihrem Unternehmen zu beginnen. Wir unterstützen ihn aktiv bei diesem Vorhabe…" at bounding box center [221, 178] width 183 height 12
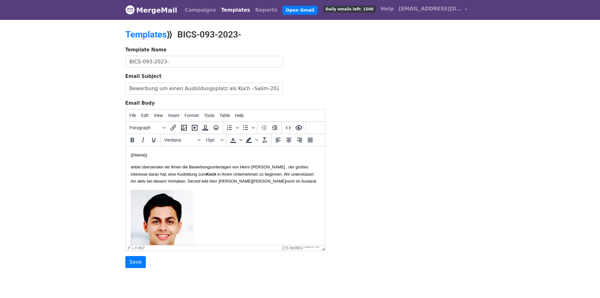
click at [146, 183] on font "in Ihrem Unternehmen zu beginnen. Wir unterstützen ihn aktiv bei diesem Vorhabe…" at bounding box center [223, 178] width 186 height 12
click at [152, 183] on font "in Ihrem Unternehmen zu beginnen. Wir unterstützen ihn aktiv bei diesem Vorhabe…" at bounding box center [221, 178] width 183 height 12
click at [296, 167] on span "anbei übersenden wir Ihnen die Bewerbungsunterlagen von Herrn Abdelmounaim El I…" at bounding box center [219, 170] width 178 height 12
drag, startPoint x: 147, startPoint y: 173, endPoint x: 267, endPoint y: 166, distance: 119.8
click at [267, 166] on span "anbei übersenden wir Ihnen die Bewerbungsunterlagen von Herrn Abdelmounaim El I…" at bounding box center [219, 170] width 178 height 12
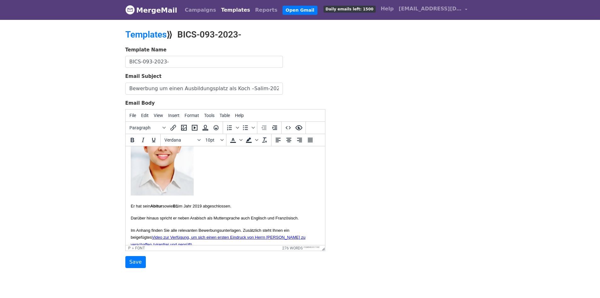
scroll to position [94, 0]
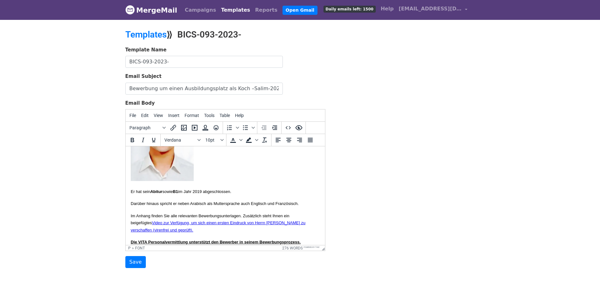
click at [142, 207] on p "Darüber hinaus spricht er neben Arabisch als Muttersprache auch Englisch und Fr…" at bounding box center [224, 203] width 189 height 7
click at [143, 206] on body "{{Name}} anbei übersenden wir Ihnen die Bewerbungsunterlagen von Herrn Ahmed Hu…" at bounding box center [224, 258] width 189 height 403
click at [138, 203] on body "{{Name}} anbei übersenden wir Ihnen die Bewerbungsunterlagen von Herrn Ahmed Hu…" at bounding box center [224, 258] width 189 height 403
click at [135, 201] on body "{{Name}} anbei übersenden wir Ihnen die Bewerbungsunterlagen von Herrn Ahmed Hu…" at bounding box center [224, 258] width 189 height 403
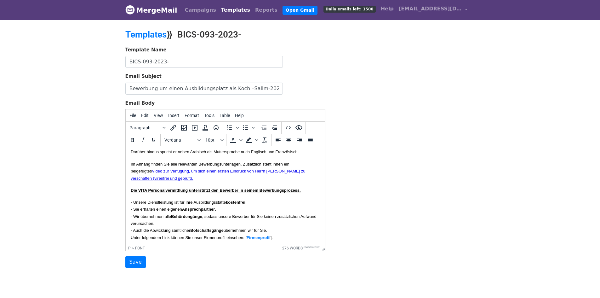
scroll to position [157, 0]
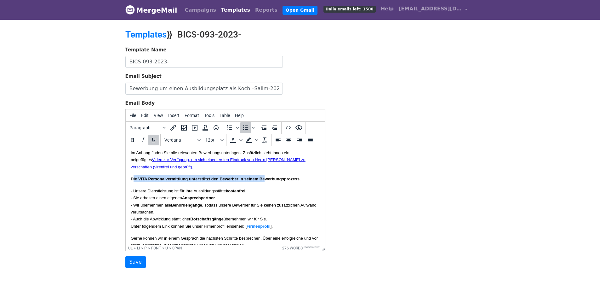
drag, startPoint x: 132, startPoint y: 193, endPoint x: 137, endPoint y: 201, distance: 9.1
click at [137, 181] on span "Die VITA Personalvermittlung unterstützt den Bewerber in seinem Bewerbungsproze…" at bounding box center [215, 178] width 170 height 5
click at [134, 182] on p "Die VITA Personalvermittlung unterstützt den Bewerber in seinem Bewerbungsproze…" at bounding box center [224, 178] width 189 height 7
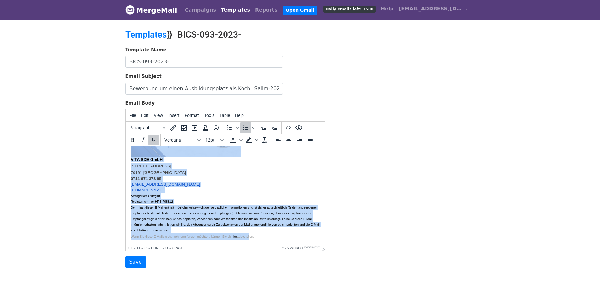
scroll to position [21, 0]
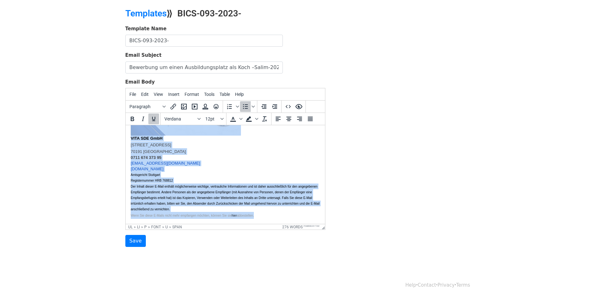
drag, startPoint x: 131, startPoint y: 171, endPoint x: 355, endPoint y: 312, distance: 265.1
click at [325, 224] on html "{{Name}} anbei übersenden wir Ihnen die Bewerbungsunterlagen von Herrn Ahmed Hu…" at bounding box center [224, 16] width 199 height 413
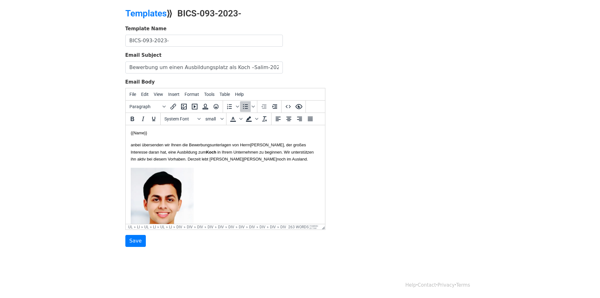
scroll to position [0, 0]
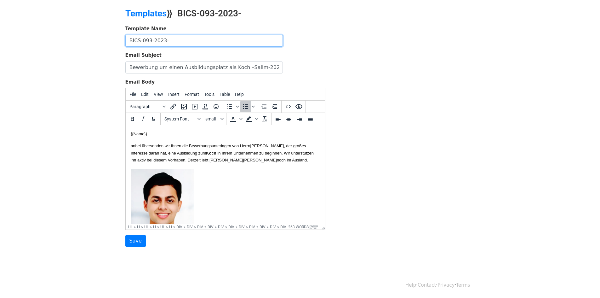
click at [186, 41] on input "BICS-093-2023-" at bounding box center [203, 41] width 157 height 12
type input "BICS-093-2023"
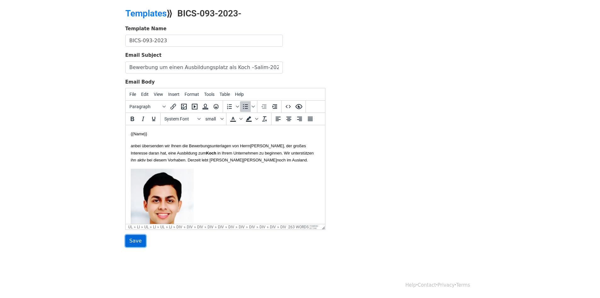
click at [133, 243] on input "Save" at bounding box center [135, 241] width 20 height 12
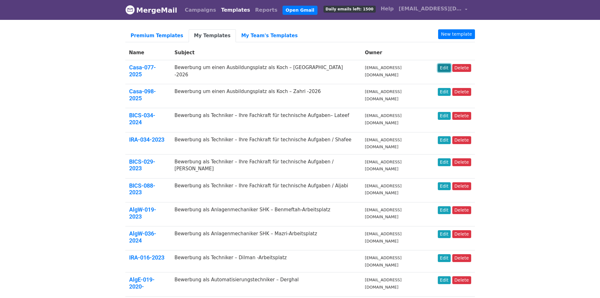
click at [442, 68] on link "Edit" at bounding box center [444, 68] width 13 height 8
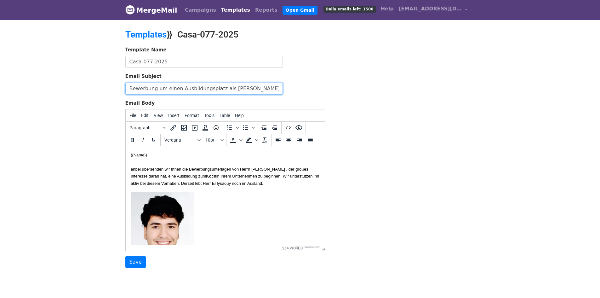
drag, startPoint x: 278, startPoint y: 89, endPoint x: 72, endPoint y: 84, distance: 206.3
click at [72, 84] on body "MergeMail Campaigns Templates Reports Open Gmail Daily emails left: 1500 Help […" at bounding box center [300, 146] width 600 height 293
drag, startPoint x: 204, startPoint y: 192, endPoint x: 126, endPoint y: 168, distance: 81.6
copy font "anbei übersenden wir Ihnen die Bewerbungsunterlagen von Herrn [PERSON_NAME] , d…"
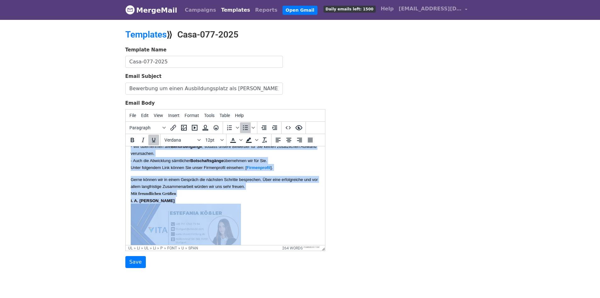
scroll to position [335, 0]
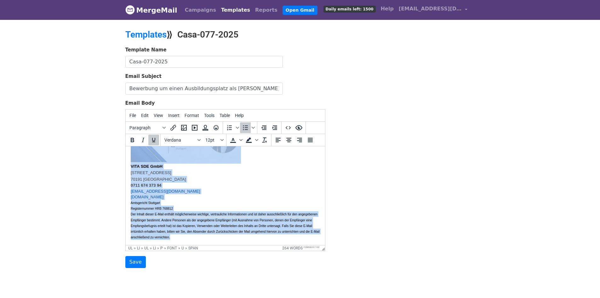
drag, startPoint x: 131, startPoint y: 194, endPoint x: 316, endPoint y: 273, distance: 201.1
click at [316, 245] on html "{{Name}} anbei übersenden wir Ihnen die Bewerbungsunterlagen von Herrn [PERSON_…" at bounding box center [224, 36] width 199 height 417
copy li "Lor IPSU Dolorsitametconsect adipiscinge sed Doeiusmo te incidi Utlaboreetdolor…"
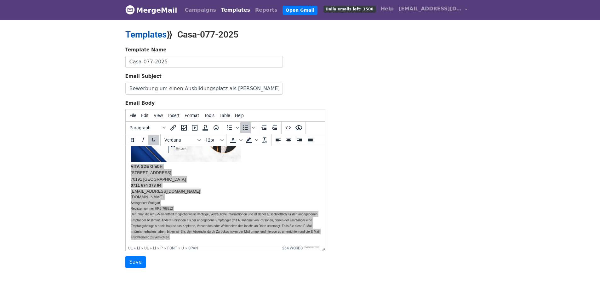
click at [147, 33] on link "Templates" at bounding box center [145, 34] width 41 height 10
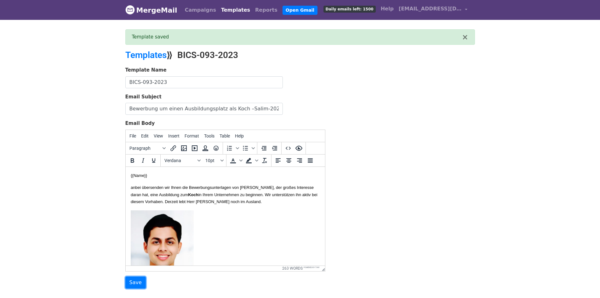
drag, startPoint x: 135, startPoint y: 281, endPoint x: 139, endPoint y: 269, distance: 12.2
click at [135, 281] on input "Save" at bounding box center [135, 282] width 20 height 12
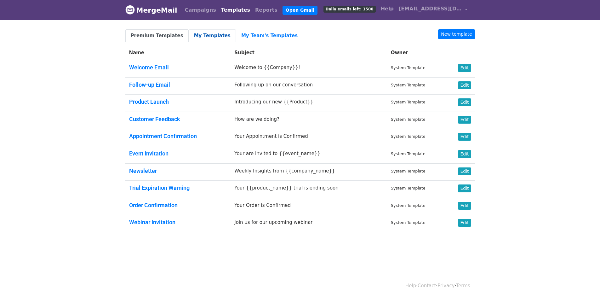
click at [213, 35] on link "My Templates" at bounding box center [212, 35] width 47 height 13
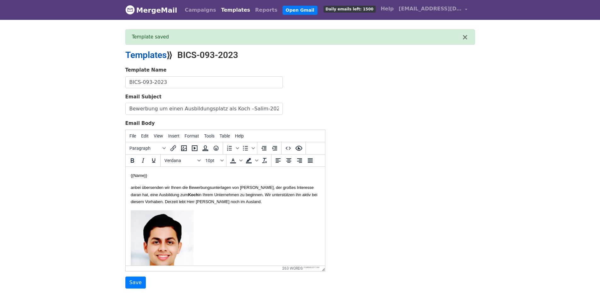
click at [151, 54] on link "Templates" at bounding box center [145, 55] width 41 height 10
drag, startPoint x: 151, startPoint y: 55, endPoint x: 230, endPoint y: 8, distance: 92.1
click at [151, 55] on link "Templates" at bounding box center [145, 55] width 41 height 10
click at [225, 10] on link "Templates" at bounding box center [236, 10] width 34 height 13
click at [196, 8] on link "Campaigns" at bounding box center [200, 10] width 36 height 13
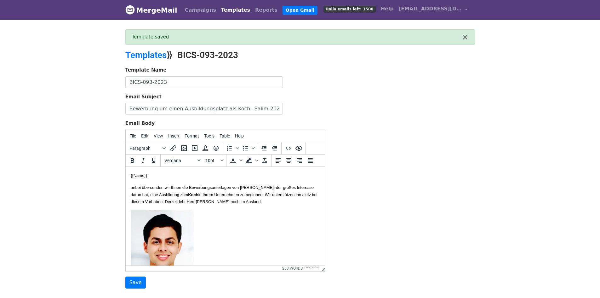
drag, startPoint x: 223, startPoint y: 4, endPoint x: 221, endPoint y: 9, distance: 5.0
click at [223, 4] on link "Templates" at bounding box center [236, 10] width 34 height 13
click at [196, 9] on link "Campaigns" at bounding box center [200, 10] width 36 height 13
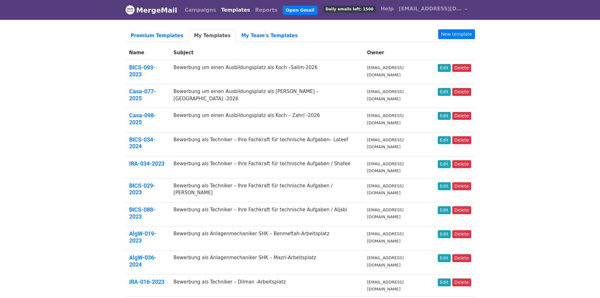
click at [547, 93] on body "MergeMail Campaigns Templates Reports Open Gmail Daily emails left: 1500 Help […" at bounding box center [300, 286] width 600 height 572
click at [205, 37] on link "My Templates" at bounding box center [212, 35] width 47 height 13
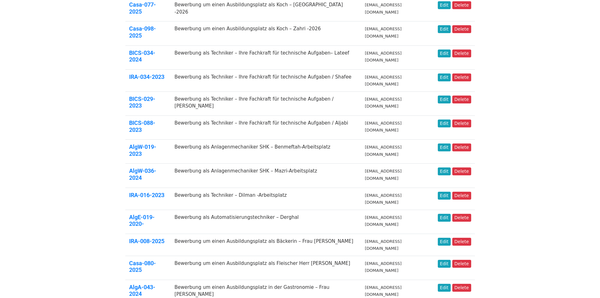
scroll to position [173, 0]
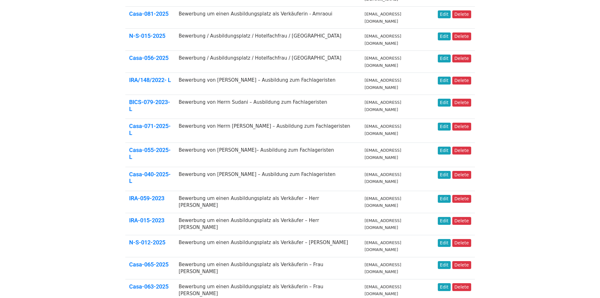
scroll to position [173, 0]
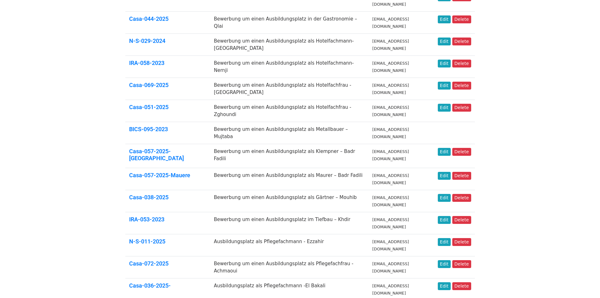
scroll to position [173, 0]
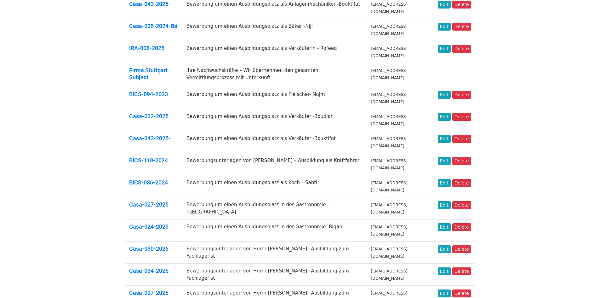
scroll to position [180, 0]
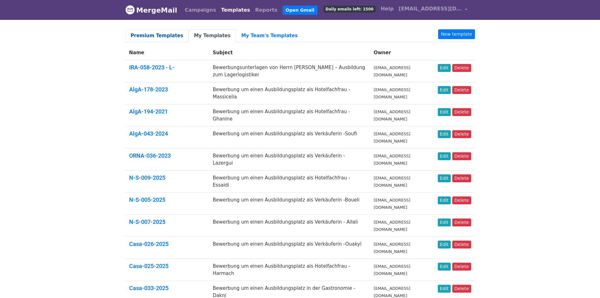
click at [154, 36] on link "Premium Templates" at bounding box center [156, 35] width 63 height 13
click at [213, 32] on link "My Templates" at bounding box center [212, 35] width 47 height 13
click at [227, 10] on link "Templates" at bounding box center [236, 10] width 34 height 13
click at [199, 7] on link "Campaigns" at bounding box center [200, 10] width 36 height 13
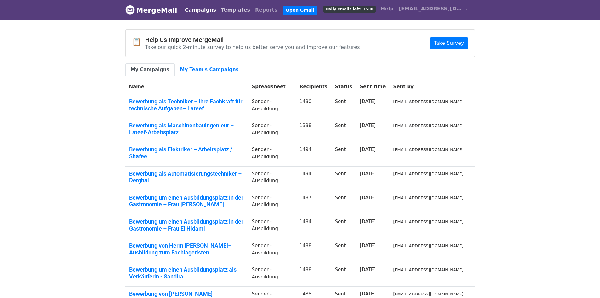
click at [223, 10] on link "Templates" at bounding box center [236, 10] width 34 height 13
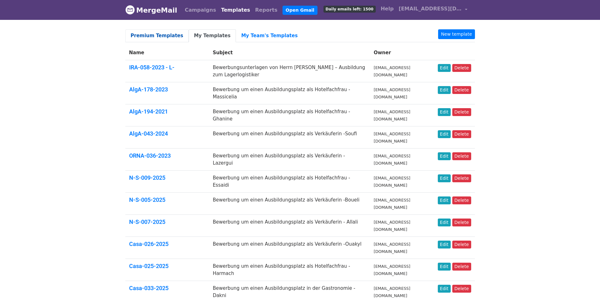
click at [153, 31] on link "Premium Templates" at bounding box center [156, 35] width 63 height 13
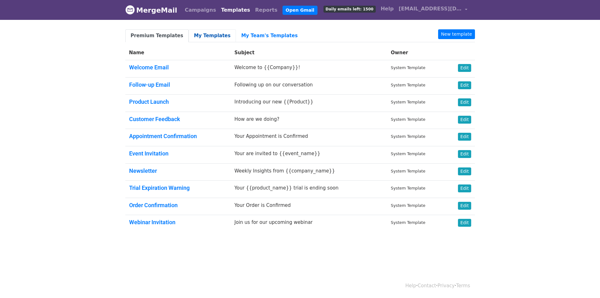
click at [202, 37] on link "My Templates" at bounding box center [212, 35] width 47 height 13
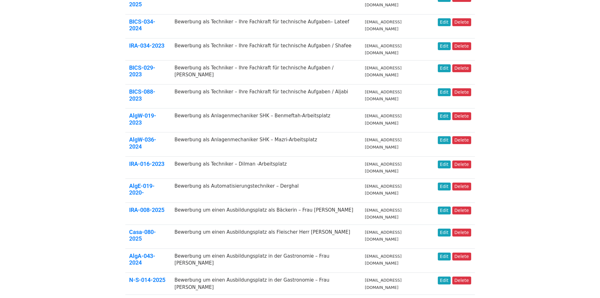
scroll to position [173, 0]
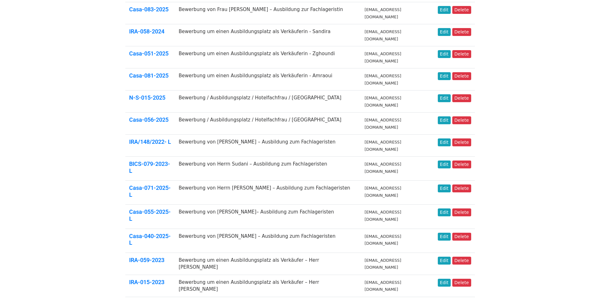
scroll to position [126, 0]
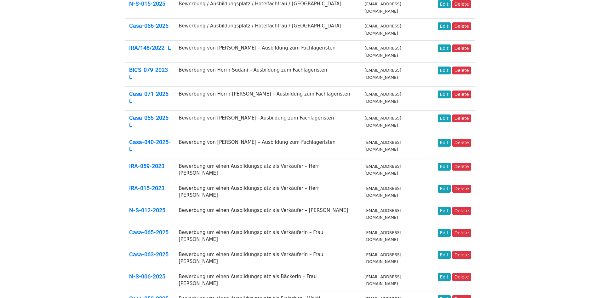
scroll to position [173, 0]
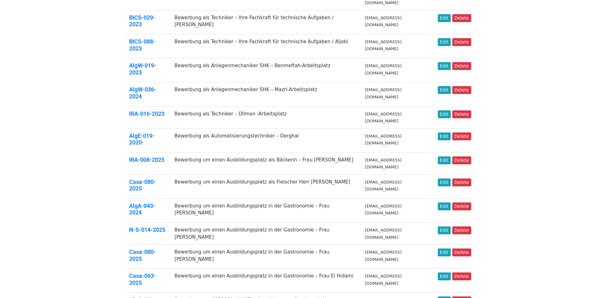
scroll to position [173, 0]
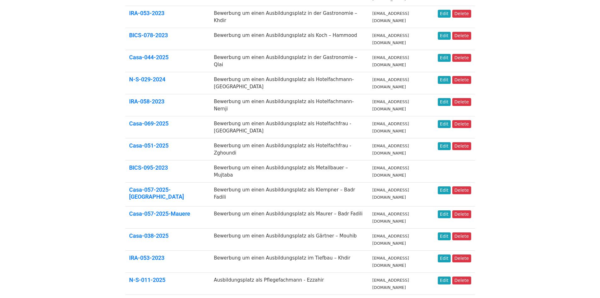
scroll to position [126, 0]
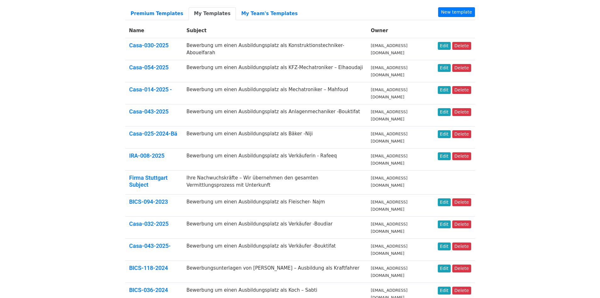
scroll to position [126, 0]
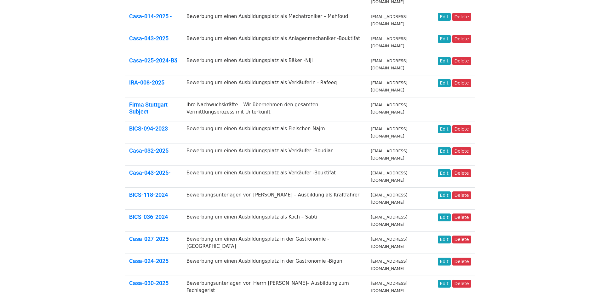
scroll to position [0, 0]
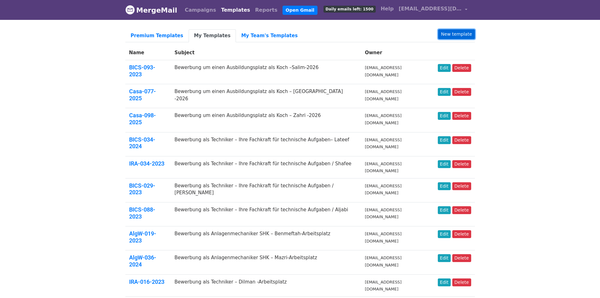
click at [462, 34] on link "New template" at bounding box center [456, 34] width 37 height 10
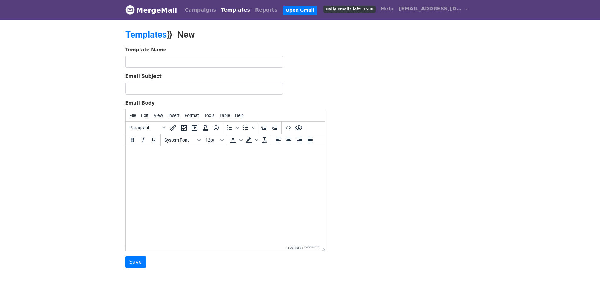
click at [442, 145] on div "Template Name Email Subject Email Body File Edit View Insert Format Tools Table…" at bounding box center [300, 157] width 359 height 222
click at [178, 59] on input "text" at bounding box center [203, 62] width 157 height 12
paste input "Casa-082-2025"
type input "Casa-082-2025"
click at [198, 88] on input "Email Subject" at bounding box center [203, 88] width 157 height 12
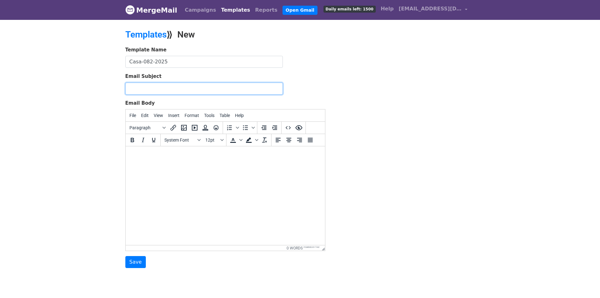
paste input "Bewerbung um einen Ausbildungsplatz in der Gastronomie – Frau [PERSON_NAME]"
drag, startPoint x: 253, startPoint y: 89, endPoint x: 336, endPoint y: 93, distance: 83.2
click at [336, 93] on div "Template Name Casa-082-2025 Email Subject Bewerbung um einen Ausbildungsplatz i…" at bounding box center [300, 157] width 359 height 222
click at [277, 88] on input "Bewerbung um einen Ausbildungsplatz in der Gastronomie – Frau [PERSON_NAME]" at bounding box center [203, 88] width 157 height 12
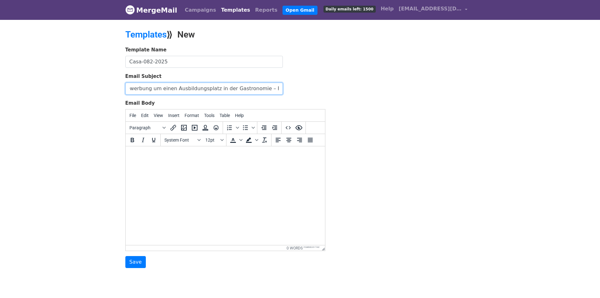
click at [277, 88] on input "Bewerbung um einen Ausbildungsplatz in der Gastronomie – Frau [PERSON_NAME]" at bounding box center [203, 88] width 157 height 12
paste input "Mazouara"
drag, startPoint x: 224, startPoint y: 88, endPoint x: 88, endPoint y: 87, distance: 136.6
click at [88, 87] on body "MergeMail Campaigns Templates Reports Open Gmail Daily emails left: 1500 Help i…" at bounding box center [300, 146] width 600 height 293
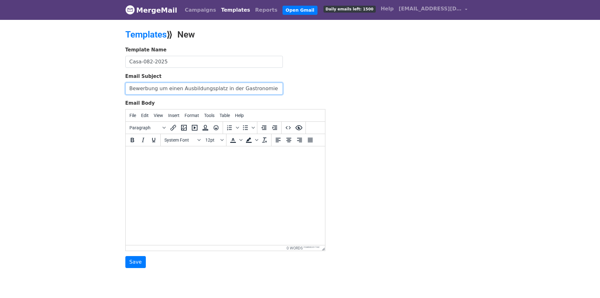
type input "Bewerbung um einen Ausbildungsplatz in der Gastronomie – Frau Mazouara-2026"
click at [210, 163] on html at bounding box center [224, 154] width 199 height 17
paste body
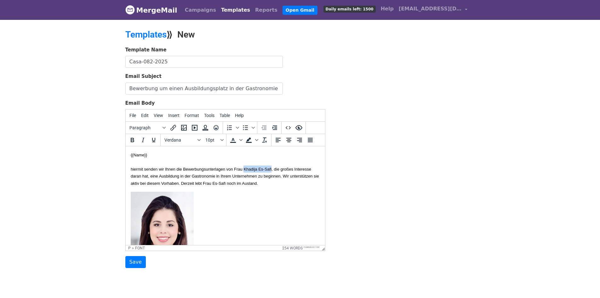
drag, startPoint x: 290, startPoint y: 168, endPoint x: 260, endPoint y: 167, distance: 29.6
click at [260, 167] on font "hiermit senden wir Ihnen die Bewerbungsunterlagen von Frau Khadija Es-Safi, die…" at bounding box center [224, 176] width 188 height 19
click at [285, 168] on font "hiermit senden wir Ihnen die Bewerbungsunterlagen von Frau Salma Mazouara , die…" at bounding box center [224, 176] width 188 height 19
copy font "Mazouara"
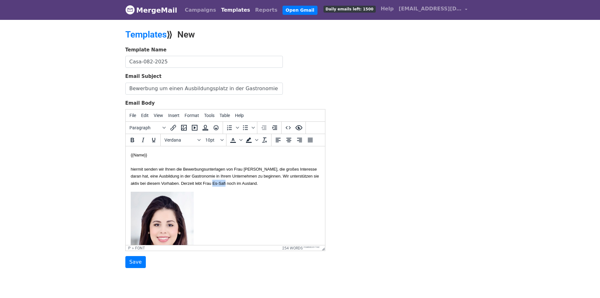
drag, startPoint x: 295, startPoint y: 185, endPoint x: 139, endPoint y: 188, distance: 156.8
click at [139, 185] on font "hiermit senden wir Ihnen die Bewerbungsunterlagen von Frau Salma Mazouara , die…" at bounding box center [224, 176] width 188 height 19
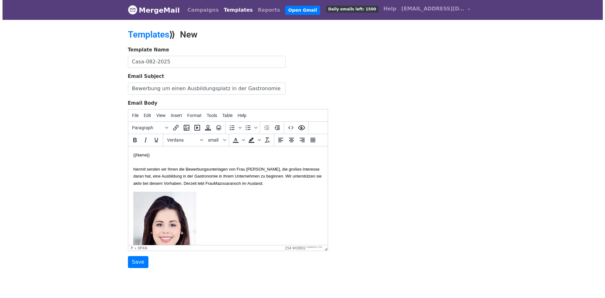
scroll to position [31, 0]
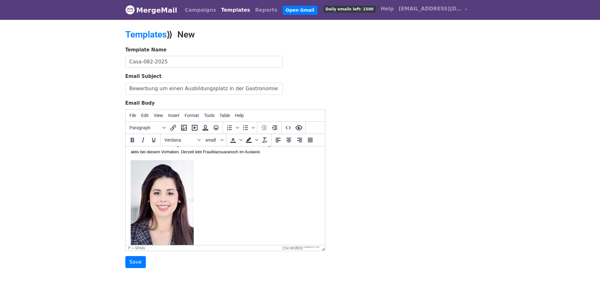
click at [170, 209] on img at bounding box center [161, 206] width 63 height 93
click at [186, 129] on icon "Insert/edit image" at bounding box center [184, 128] width 6 height 6
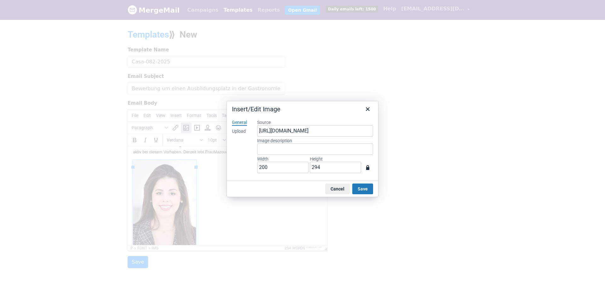
click at [236, 132] on div "Upload" at bounding box center [239, 131] width 14 height 6
click at [305, 147] on button "Browse for an image" at bounding box center [314, 152] width 53 height 11
click at [283, 170] on input "200" at bounding box center [282, 167] width 51 height 11
type input "771"
type input "1042"
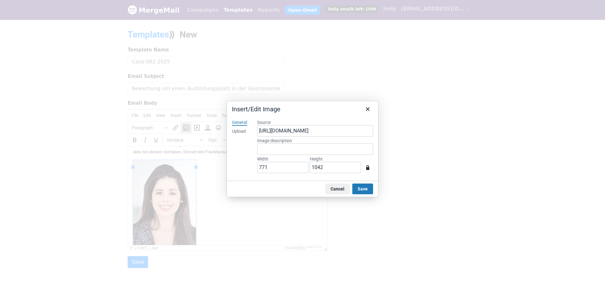
click at [239, 159] on div "General Upload" at bounding box center [239, 147] width 25 height 66
drag, startPoint x: 271, startPoint y: 166, endPoint x: 213, endPoint y: 159, distance: 58.7
click at [218, 160] on div "Insert/Edit Image General Upload Source https://www.mergemail.co/files/blobs/re…" at bounding box center [302, 149] width 605 height 298
type input "2"
type input "3"
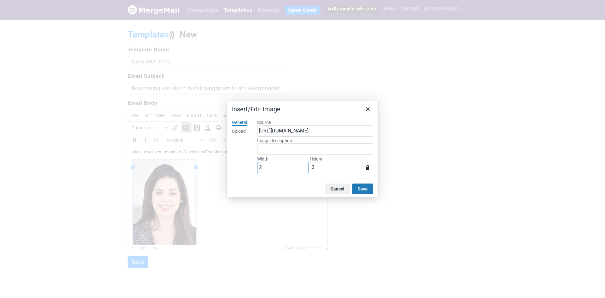
type input "20"
type input "27"
type input "200"
type input "270"
click at [367, 185] on button "Save" at bounding box center [362, 188] width 21 height 11
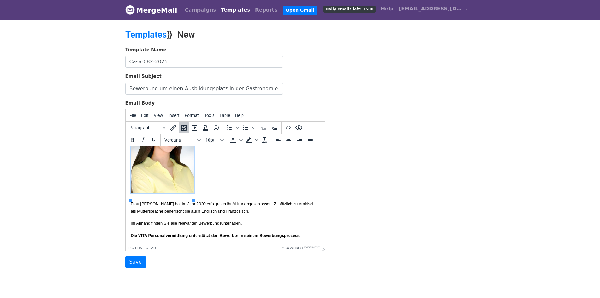
scroll to position [104, 0]
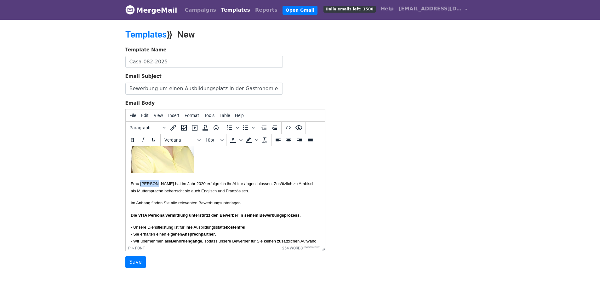
drag, startPoint x: 155, startPoint y: 190, endPoint x: 142, endPoint y: 190, distance: 12.9
click at [142, 190] on font "Frau Es-Safi hat im Jahr 2020 erfolgreich ihr Abitur abgeschlossen. Zusätzlich …" at bounding box center [222, 187] width 184 height 12
click at [194, 190] on font "Frau Mazouara hat im Jahr 2020 erfolgreich ihr Abitur abgeschlossen. Zusätzlich…" at bounding box center [224, 187] width 189 height 12
click at [272, 206] on p "Im Anhang finden Sie alle relevanten Bewerbungsunterlagen." at bounding box center [224, 202] width 189 height 7
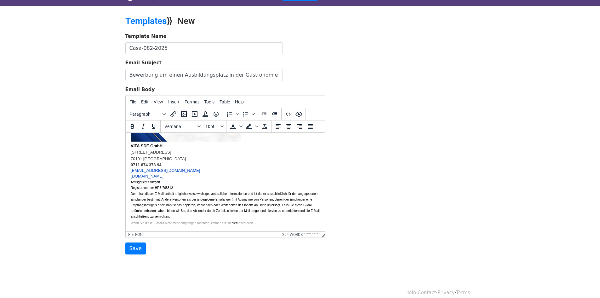
scroll to position [21, 0]
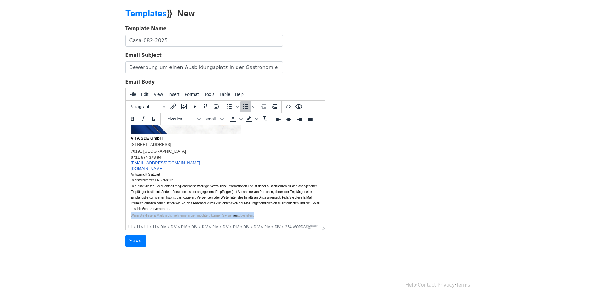
drag, startPoint x: 260, startPoint y: 214, endPoint x: 251, endPoint y: 338, distance: 124.1
click at [126, 213] on html "{{Name}} hiermit senden wir Ihnen die Bewerbungsunterlagen von Frau Salma Mazou…" at bounding box center [224, 25] width 199 height 398
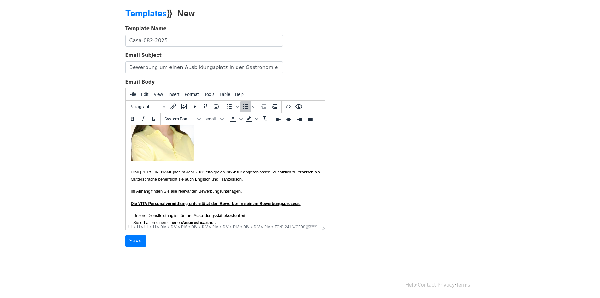
scroll to position [88, 0]
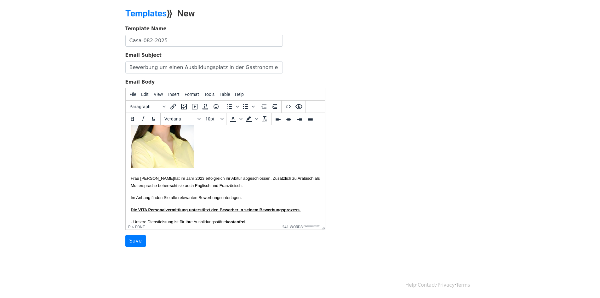
click at [176, 197] on body "{{Name}} hiermit senden wir Ihnen die Bewerbungsunterlagen von Frau Salma Mazou…" at bounding box center [224, 232] width 189 height 381
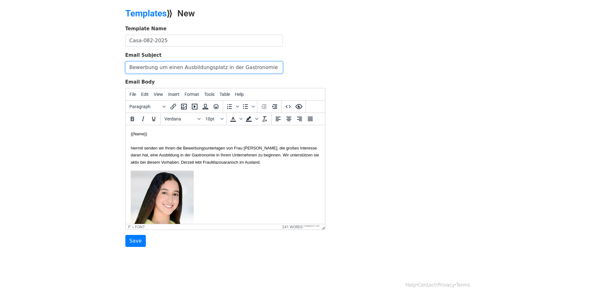
scroll to position [0, 33]
drag, startPoint x: 232, startPoint y: 66, endPoint x: 435, endPoint y: 75, distance: 203.6
click at [435, 75] on div "Template Name Casa-082-2025 Email Subject Bewerbung um einen Ausbildungsplatz i…" at bounding box center [300, 136] width 359 height 222
click at [422, 77] on div "Template Name Casa-082-2025 Email Subject Bewerbung um einen Ausbildungsplatz i…" at bounding box center [300, 136] width 359 height 222
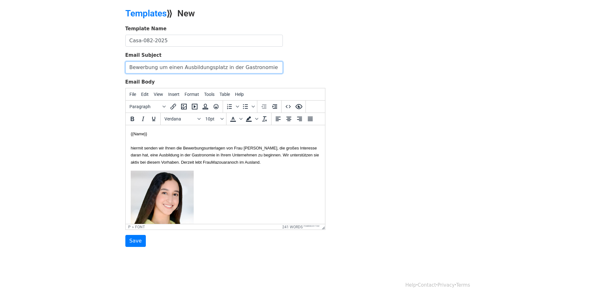
scroll to position [0, 33]
drag, startPoint x: 245, startPoint y: 71, endPoint x: 488, endPoint y: 77, distance: 243.5
click at [488, 77] on body "MergeMail Campaigns Templates Reports Open Gmail Daily emails left: 1500 Help i…" at bounding box center [300, 125] width 600 height 293
click at [278, 158] on p "{{Name}} hiermit senden wir Ihnen die Bewerbungsunterlagen von Frau Salma Mazou…" at bounding box center [224, 147] width 189 height 35
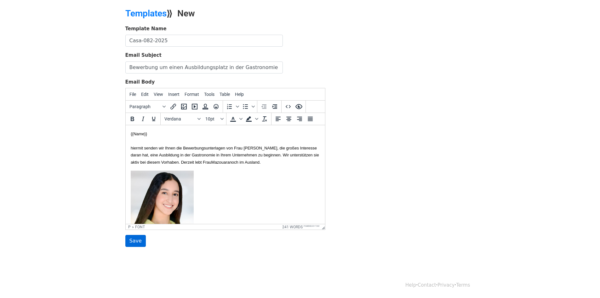
click at [138, 240] on input "Save" at bounding box center [135, 241] width 20 height 12
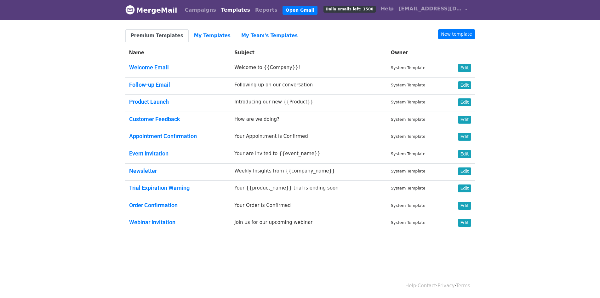
click at [205, 32] on link "My Templates" at bounding box center [212, 35] width 47 height 13
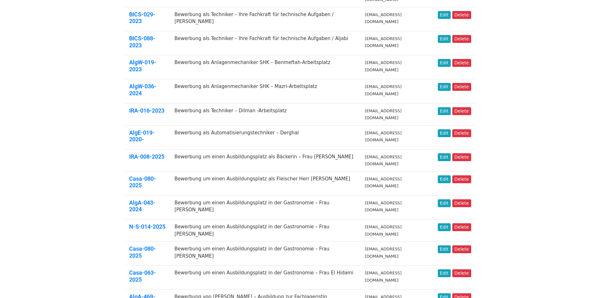
scroll to position [173, 0]
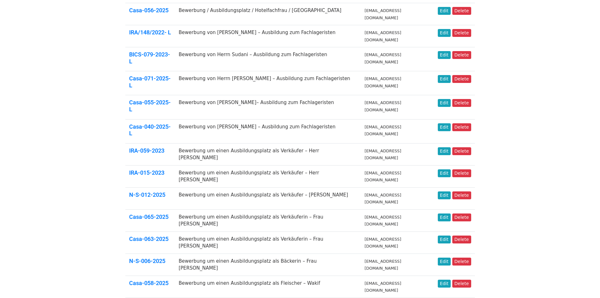
scroll to position [173, 0]
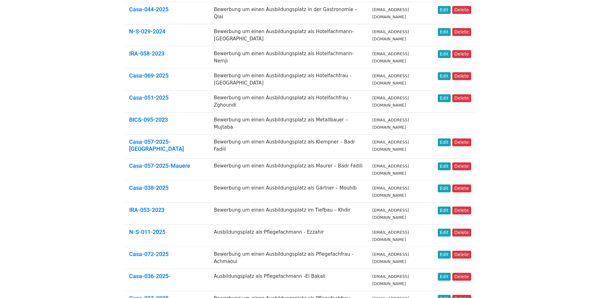
scroll to position [173, 0]
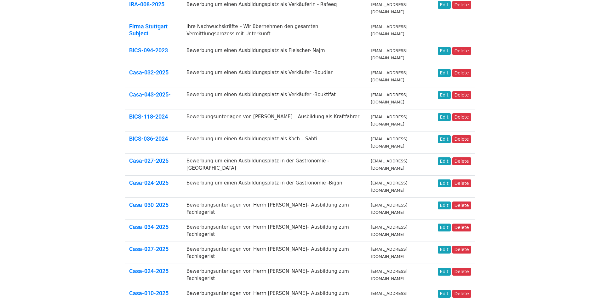
scroll to position [180, 0]
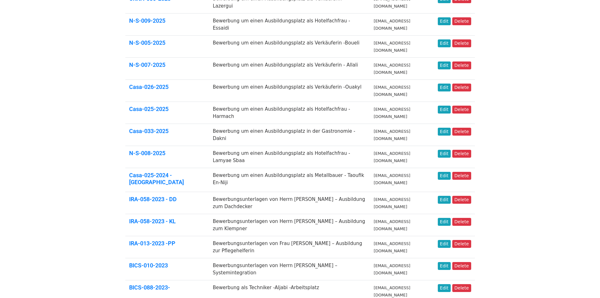
scroll to position [157, 0]
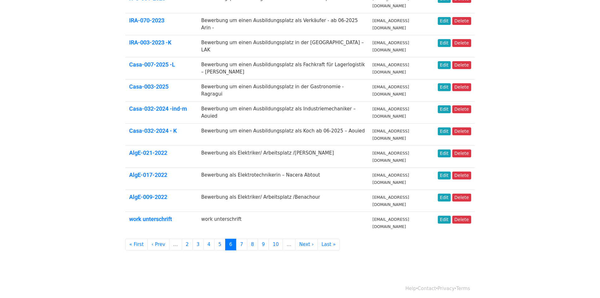
scroll to position [272, 0]
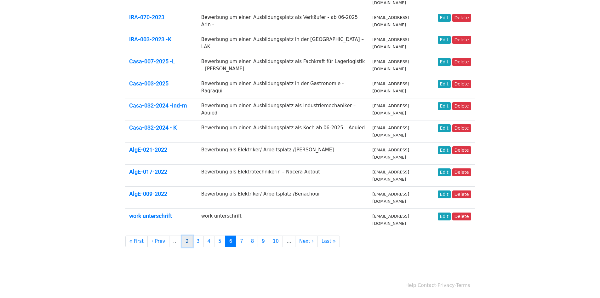
click at [183, 241] on link "2" at bounding box center [187, 241] width 11 height 12
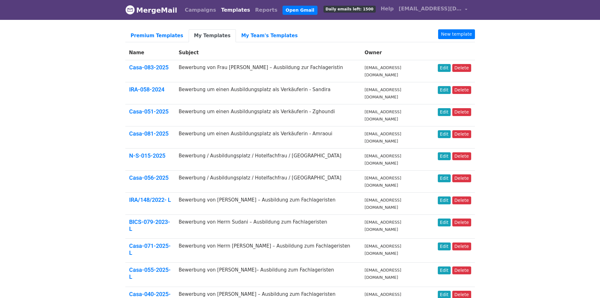
click at [192, 35] on link "My Templates" at bounding box center [212, 35] width 47 height 13
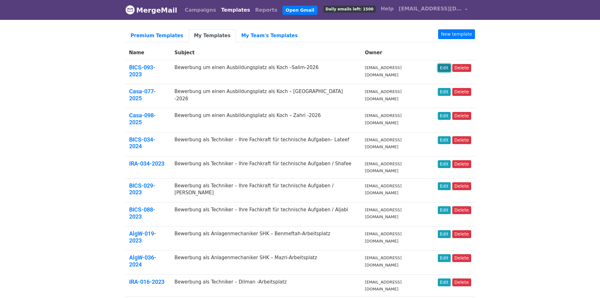
click at [449, 67] on link "Edit" at bounding box center [444, 68] width 13 height 8
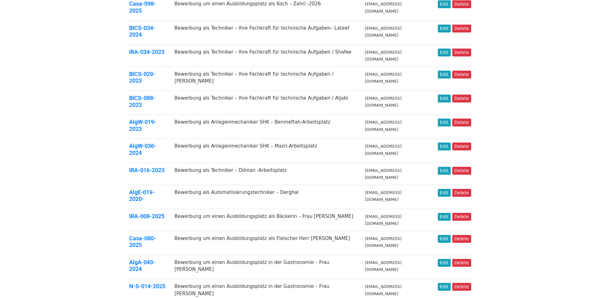
scroll to position [126, 0]
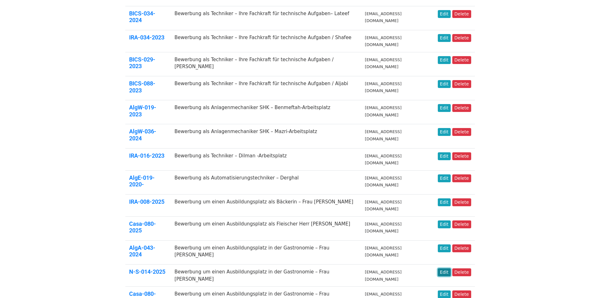
click at [446, 268] on link "Edit" at bounding box center [444, 272] width 13 height 8
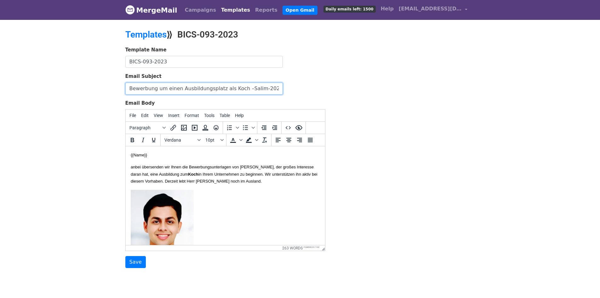
drag, startPoint x: 272, startPoint y: 87, endPoint x: 18, endPoint y: 75, distance: 254.4
click at [18, 75] on body "MergeMail Campaigns Templates Reports Open Gmail Daily emails left: 1500 Help i…" at bounding box center [300, 146] width 600 height 293
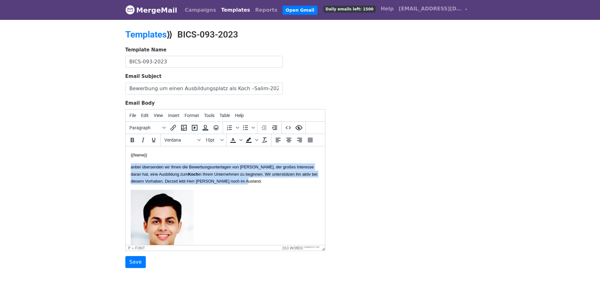
drag, startPoint x: 156, startPoint y: 189, endPoint x: 250, endPoint y: 311, distance: 153.6
copy p "anbei übersenden wir Ihnen die Bewerbungsunterlagen von Herrn Ahmed Hussein Sal…"
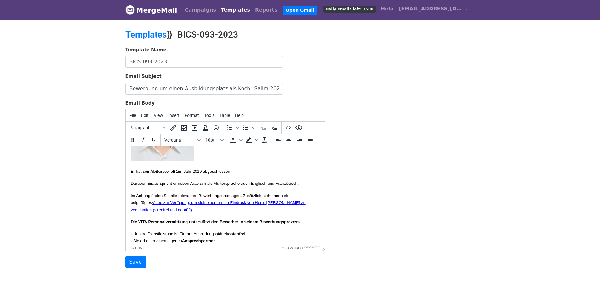
scroll to position [126, 0]
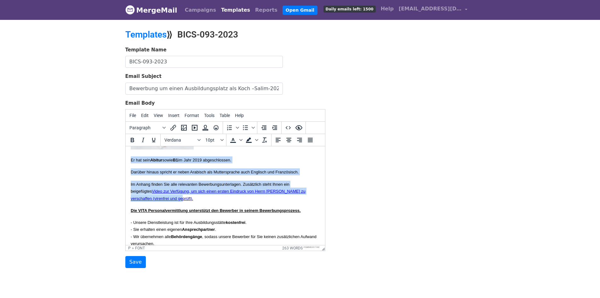
drag, startPoint x: 210, startPoint y: 211, endPoint x: 308, endPoint y: 246, distance: 104.2
click at [125, 162] on html "{{Name}} anbei übersenden wir Ihnen die Bewerbungsunterlagen von Herrn Ahmed Hu…" at bounding box center [224, 224] width 199 height 408
copy body "Er hat sein Abitur sowie B1 im Jahr 2019 abgeschlossen. Darüber hinaus spricht …"
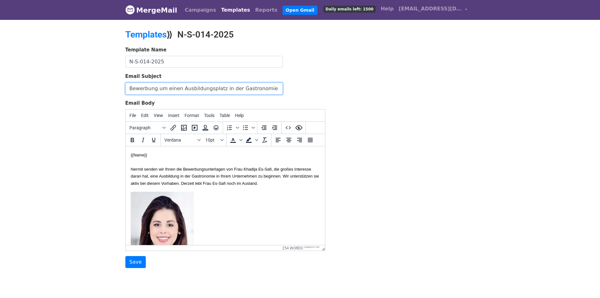
click at [242, 85] on input "Bewerbung um einen Ausbildungsplatz in der Gastronomie – Frau [PERSON_NAME]" at bounding box center [203, 88] width 157 height 12
click at [282, 183] on font "hiermit senden wir Ihnen die Bewerbungsunterlagen von Frau Khadija Es-Safi, die…" at bounding box center [224, 176] width 188 height 19
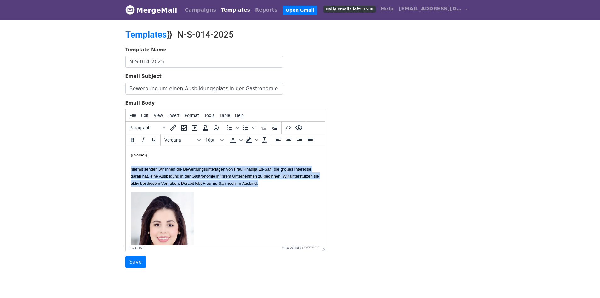
drag, startPoint x: 190, startPoint y: 191, endPoint x: 323, endPoint y: 267, distance: 153.5
copy font "hiermit senden wir Ihnen die Bewerbungsunterlagen von Frau Khadija Es-Safi, die…"
click at [166, 172] on p "{{Name}} hiermit senden wir Ihnen die Bewerbungsunterlagen von Frau Khadija Es-…" at bounding box center [224, 168] width 189 height 35
click at [179, 186] on p "{{Name}} hiermit senden wir Ihnen die Bewerbungsunterlagen von Frau Khadija Es-…" at bounding box center [224, 168] width 189 height 35
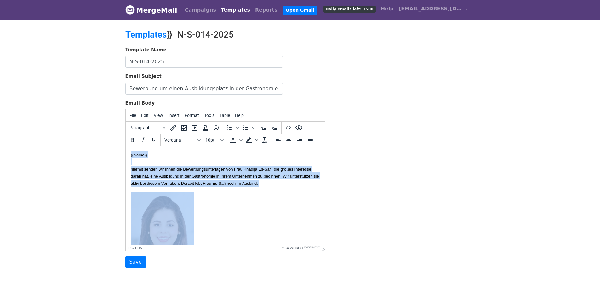
copy body "{{Name}} hiermit senden wir Ihnen die Bewerbungsunterlagen von Frau Khadija Es-…"
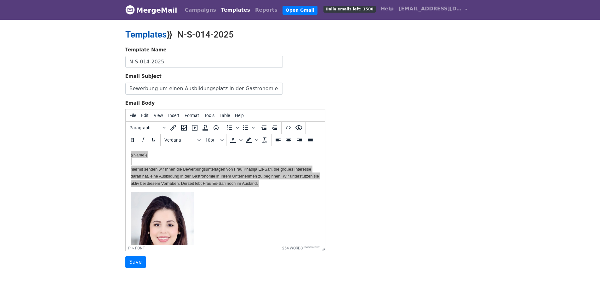
drag, startPoint x: 154, startPoint y: 33, endPoint x: 189, endPoint y: 18, distance: 38.3
click at [154, 33] on link "Templates" at bounding box center [145, 34] width 41 height 10
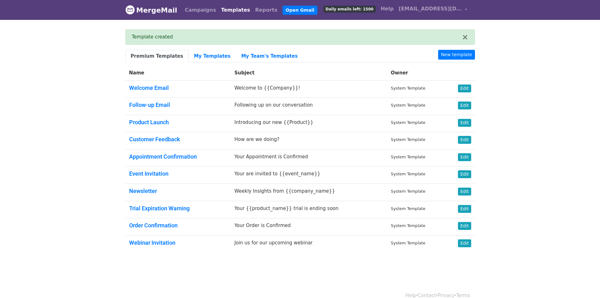
drag, startPoint x: 527, startPoint y: 99, endPoint x: 485, endPoint y: 69, distance: 52.0
click at [527, 99] on body "MergeMail Campaigns Templates Reports Open Gmail Daily emails left: 1500 Help i…" at bounding box center [300, 141] width 600 height 282
drag, startPoint x: 197, startPoint y: 54, endPoint x: 190, endPoint y: 30, distance: 24.6
click at [197, 54] on link "My Templates" at bounding box center [212, 56] width 47 height 13
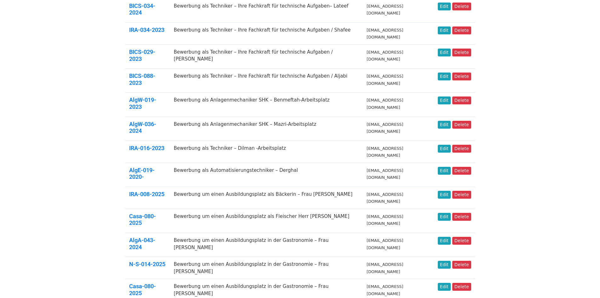
scroll to position [173, 0]
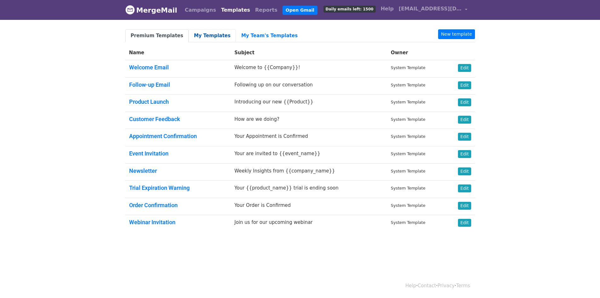
click at [209, 31] on link "My Templates" at bounding box center [212, 35] width 47 height 13
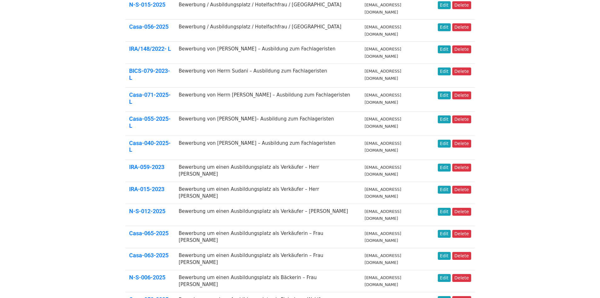
scroll to position [173, 0]
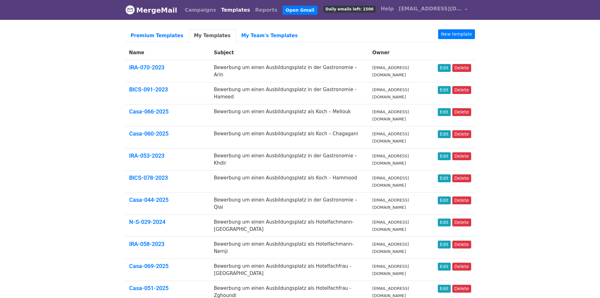
click at [511, 181] on body "MergeMail Campaigns Templates Reports Open Gmail Daily emails left: 1500 Help i…" at bounding box center [300, 272] width 600 height 544
click at [449, 152] on link "Edit" at bounding box center [444, 156] width 13 height 8
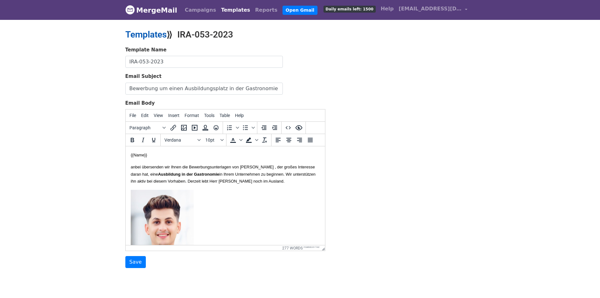
click at [150, 30] on link "Templates" at bounding box center [145, 34] width 41 height 10
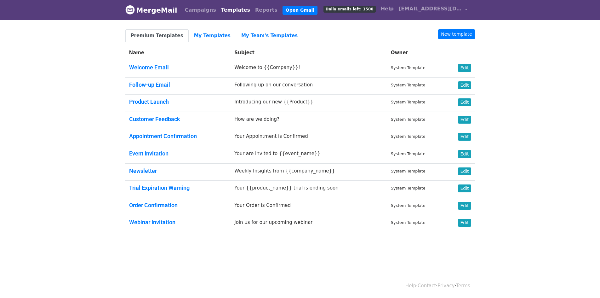
click at [530, 66] on body "MergeMail Campaigns Templates Reports Open Gmail Daily emails left: 1500 Help i…" at bounding box center [300, 131] width 600 height 262
click at [213, 31] on link "My Templates" at bounding box center [212, 35] width 47 height 13
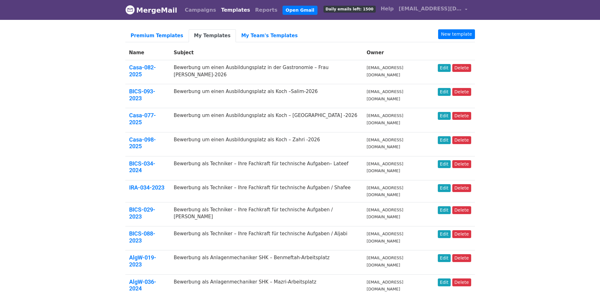
click at [525, 97] on body "MergeMail Campaigns Templates Reports Open Gmail Daily emails left: 1500 Help […" at bounding box center [300, 286] width 600 height 572
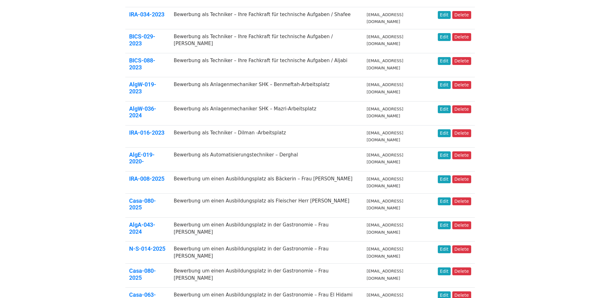
scroll to position [173, 0]
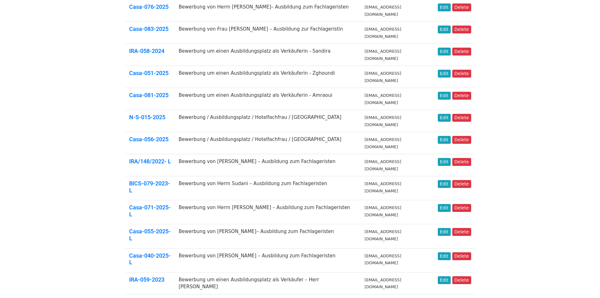
scroll to position [157, 0]
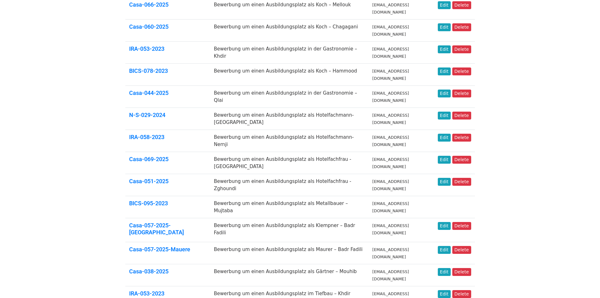
scroll to position [157, 0]
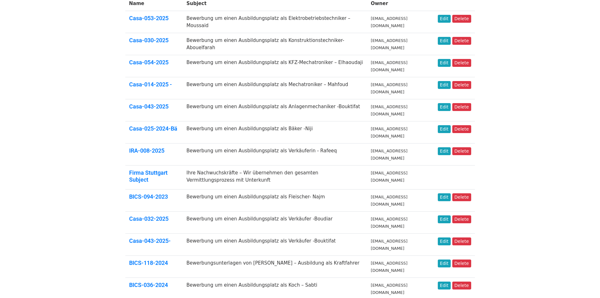
scroll to position [157, 0]
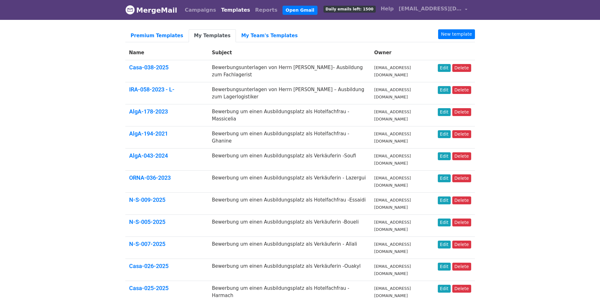
click at [192, 32] on link "My Templates" at bounding box center [212, 35] width 47 height 13
click at [456, 32] on link "New template" at bounding box center [456, 34] width 37 height 10
drag, startPoint x: 527, startPoint y: 58, endPoint x: 498, endPoint y: 49, distance: 29.7
click at [525, 57] on body "MergeMail Campaigns Templates Reports Open Gmail Daily emails left: 1500 Help i…" at bounding box center [300, 272] width 600 height 544
click at [462, 33] on link "New template" at bounding box center [456, 34] width 37 height 10
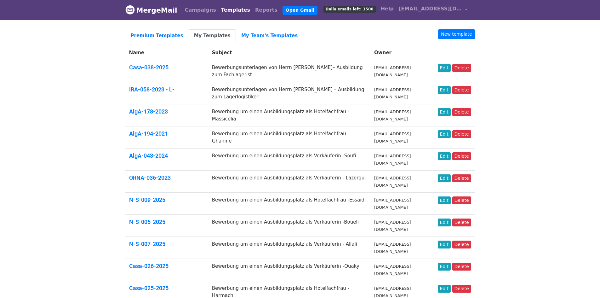
click at [330, 26] on body "MergeMail Campaigns Templates Reports Open Gmail Daily emails left: 1500 Help i…" at bounding box center [300, 272] width 600 height 544
click at [468, 31] on link "New template" at bounding box center [456, 34] width 37 height 10
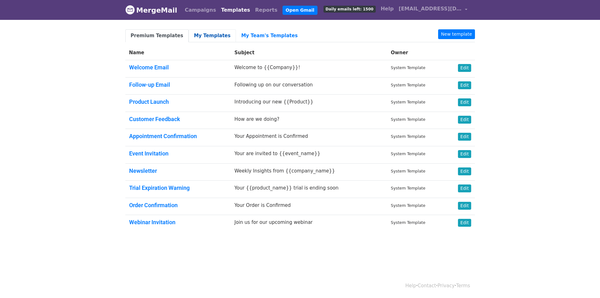
click at [197, 36] on link "My Templates" at bounding box center [212, 35] width 47 height 13
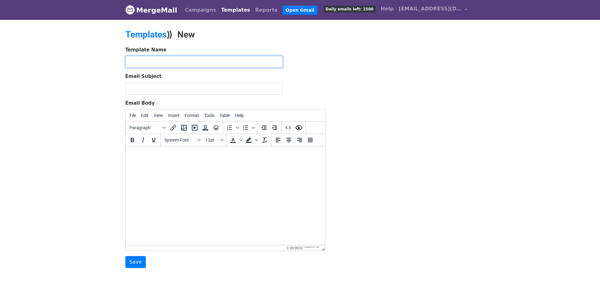
click at [186, 59] on input "text" at bounding box center [203, 62] width 157 height 12
paste input "BICS-065-2023"
type input "BICS-065-2023"
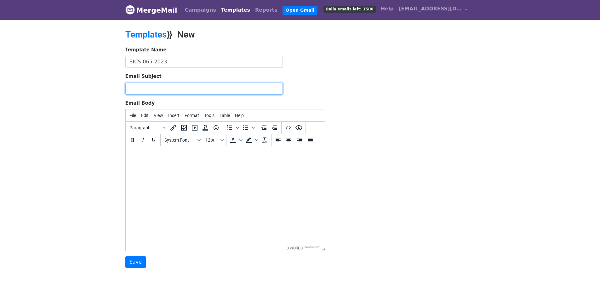
click at [207, 88] on input "Email Subject" at bounding box center [203, 88] width 157 height 12
paste input "Bewerbung um einen Ausbildungsplatz in der Gastronomie - Karzan"
click at [270, 89] on input "Bewerbung um einen Ausbildungsplatz in der Gastronomie - Karzan" at bounding box center [203, 88] width 157 height 12
click at [271, 89] on input "Bewerbung um einen Ausbildungsplatz in der Gastronomie - Karzan" at bounding box center [203, 88] width 157 height 12
paste input "Abed"
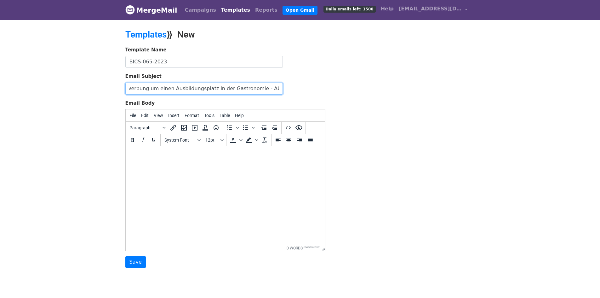
scroll to position [0, 12]
type input "Bewerbung um einen Ausbildungsplatz in der Gastronomie - Abed-2026"
click at [280, 163] on html at bounding box center [224, 154] width 199 height 17
paste body
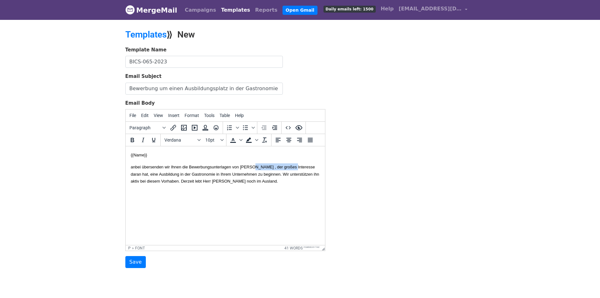
drag, startPoint x: 145, startPoint y: 173, endPoint x: 268, endPoint y: 167, distance: 123.9
click at [268, 167] on font "anbei übersenden wir Ihnen die Bewerbungsunterlagen von Herrn Karzan Mohammed A…" at bounding box center [224, 173] width 188 height 19
click at [133, 171] on p "anbei übersenden wir Ihnen die Bewerbungsunterlagen von Herrn Zainalabidin Hikm…" at bounding box center [224, 173] width 189 height 21
copy font "Abed"
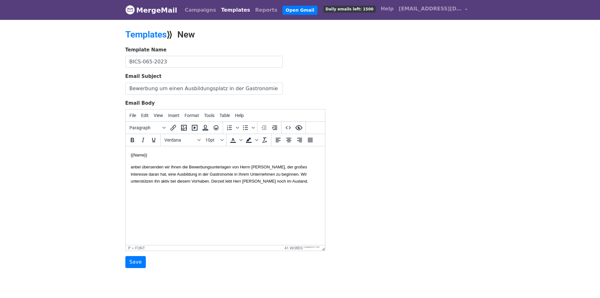
click at [144, 183] on font "anbei übersenden wir Ihnen die Bewerbungsunterlagen von Herrn Zainalabidin Hikm…" at bounding box center [219, 173] width 178 height 19
click at [206, 184] on p "anbei übersenden wir Ihnen die Bewerbungsunterlagen von Herrn Zainalabidin Hikm…" at bounding box center [224, 173] width 189 height 21
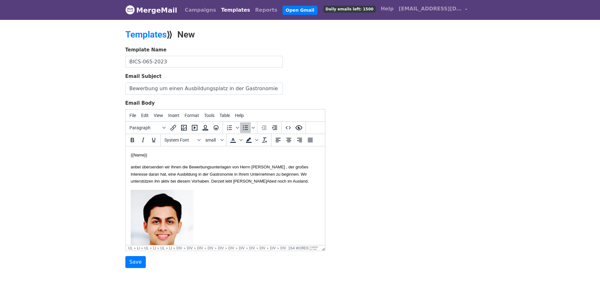
click at [176, 210] on img at bounding box center [161, 233] width 63 height 86
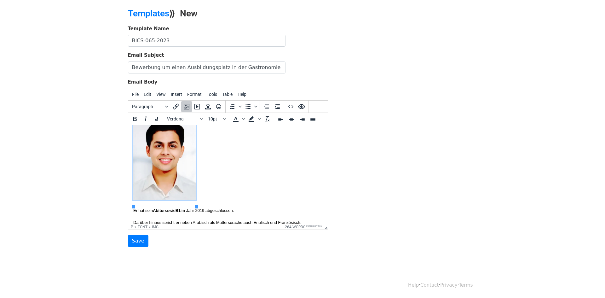
scroll to position [63, 0]
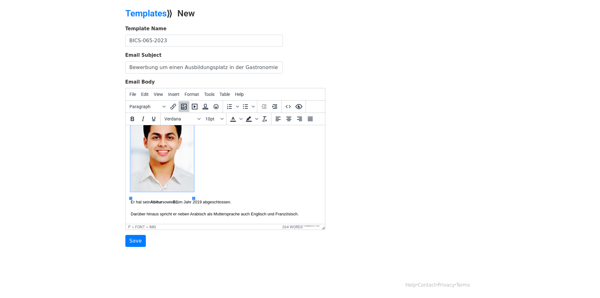
click at [167, 166] on img at bounding box center [161, 148] width 63 height 86
click at [183, 105] on icon "Insert/edit image" at bounding box center [184, 107] width 6 height 6
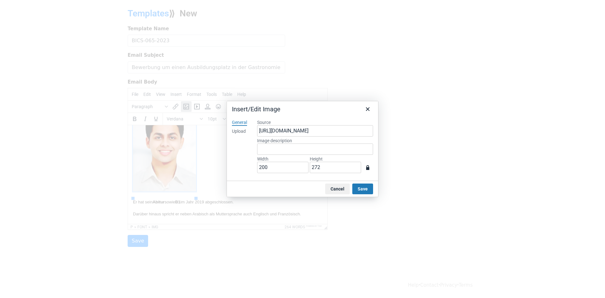
click at [240, 130] on div "Upload" at bounding box center [239, 131] width 14 height 6
click at [312, 154] on button "Browse for an image" at bounding box center [314, 152] width 53 height 11
type input "911"
type input "1095"
drag, startPoint x: 276, startPoint y: 167, endPoint x: 214, endPoint y: 162, distance: 62.5
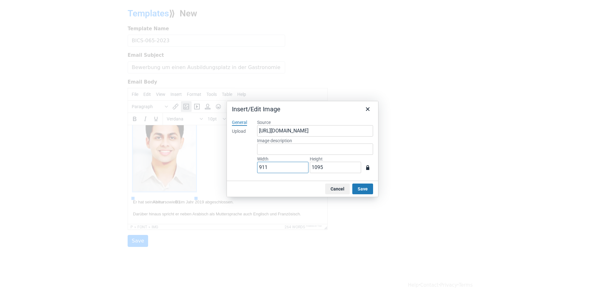
click at [214, 162] on div "Insert/Edit Image General Upload Source https://www.mergemail.co/files/blobs/re…" at bounding box center [302, 149] width 605 height 298
type input "2"
type input "20"
type input "24"
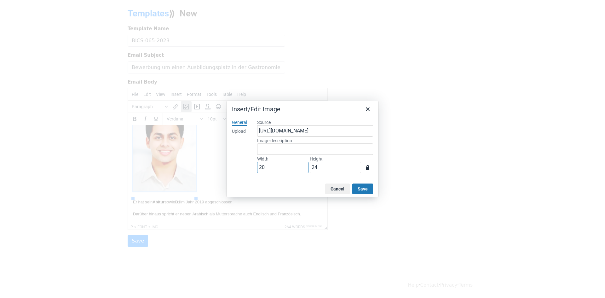
type input "200"
type input "240"
click at [362, 190] on button "Save" at bounding box center [362, 188] width 21 height 11
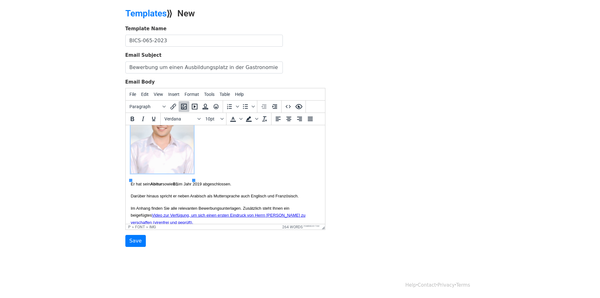
scroll to position [82, 0]
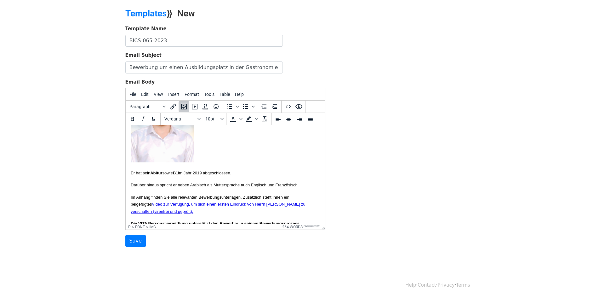
click at [187, 188] on p "Darüber hinaus spricht er neben Arabisch als Muttersprache auch Englisch und Fr…" at bounding box center [224, 184] width 189 height 7
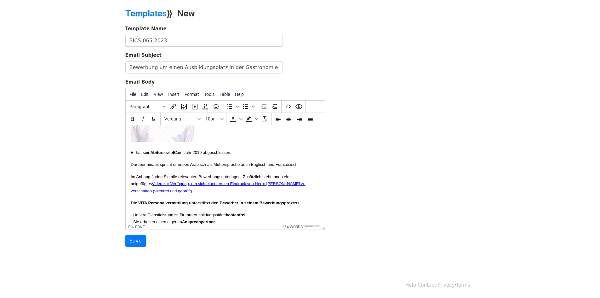
scroll to position [113, 0]
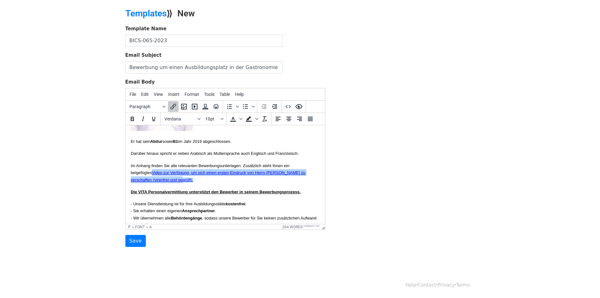
drag, startPoint x: 209, startPoint y: 191, endPoint x: 158, endPoint y: 188, distance: 51.1
click at [156, 183] on p "Im Anhang finden Sie alle relevanten Bewerbungsunterlagen. Zusätzlich steht Ihn…" at bounding box center [224, 172] width 189 height 21
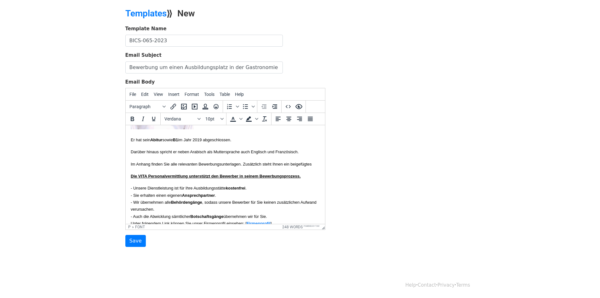
scroll to position [126, 0]
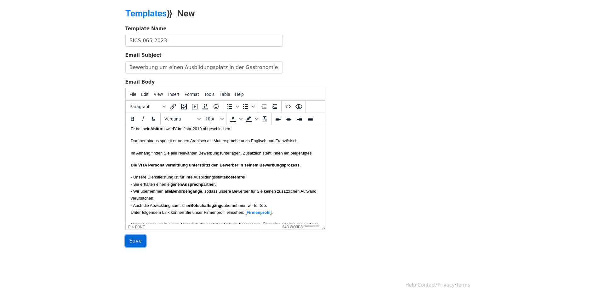
click at [136, 241] on input "Save" at bounding box center [135, 241] width 20 height 12
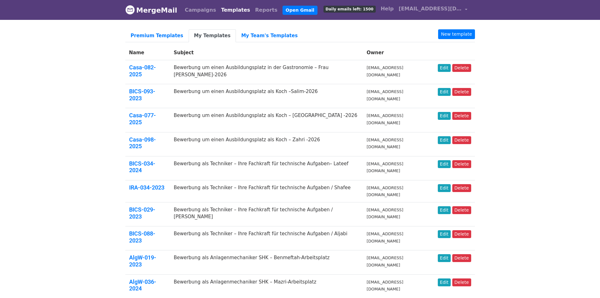
click at [209, 33] on link "My Templates" at bounding box center [212, 35] width 47 height 13
click at [445, 69] on link "Edit" at bounding box center [444, 68] width 13 height 8
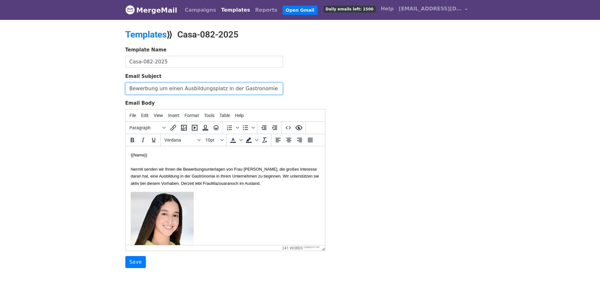
click at [245, 87] on input "Bewerbung um einen Ausbildungsplatz in der Gastronomie – Frau [PERSON_NAME]-2026" at bounding box center [203, 88] width 157 height 12
drag, startPoint x: 203, startPoint y: 191, endPoint x: 250, endPoint y: 315, distance: 132.5
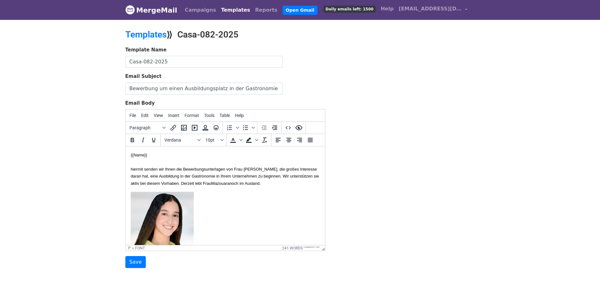
copy p "hiermit senden wir Ihnen die Bewerbungsunterlagen von Frau Salma Mazouara, die …"
click at [142, 38] on link "Templates" at bounding box center [145, 34] width 41 height 10
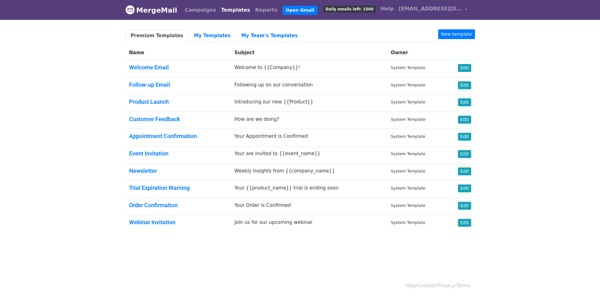
scroll to position [1, 0]
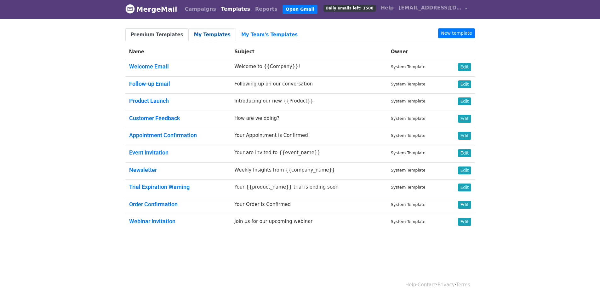
click at [193, 33] on link "My Templates" at bounding box center [212, 34] width 47 height 13
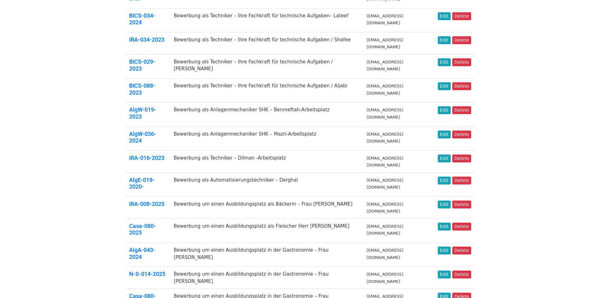
scroll to position [157, 0]
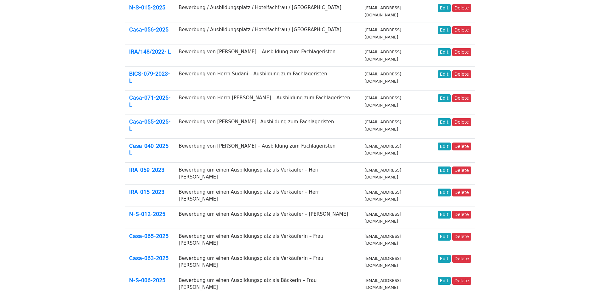
scroll to position [173, 0]
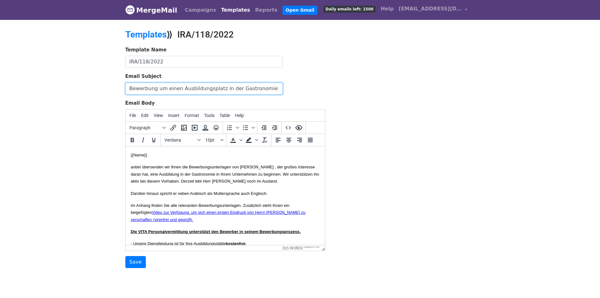
click at [256, 87] on input "Bewerbung um einen Ausbildungsplatz in der Gastronomie - [GEOGRAPHIC_DATA]" at bounding box center [203, 88] width 157 height 12
drag, startPoint x: 197, startPoint y: 189, endPoint x: 128, endPoint y: 169, distance: 72.4
click at [128, 169] on html "{{Name}} anbei übersenden wir Ihnen die Bewerbungsunterlagen von [PERSON_NAME] …" at bounding box center [224, 300] width 199 height 309
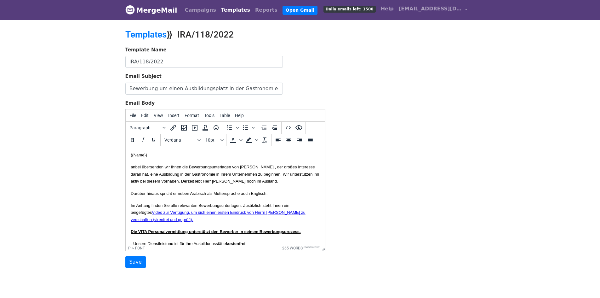
copy font "anbei übersenden wir Ihnen die Bewerbungsunterlagen von [PERSON_NAME] , der gro…"
click at [192, 184] on p "anbei übersenden wir Ihnen die Bewerbungsunterlagen von [PERSON_NAME] , der gro…" at bounding box center [224, 173] width 189 height 21
drag, startPoint x: 199, startPoint y: 187, endPoint x: 120, endPoint y: 153, distance: 86.3
click at [125, 153] on html "{{Name}} anbei übersenden wir Ihnen die Bewerbungsunterlagen von [PERSON_NAME] …" at bounding box center [224, 300] width 199 height 309
paste body
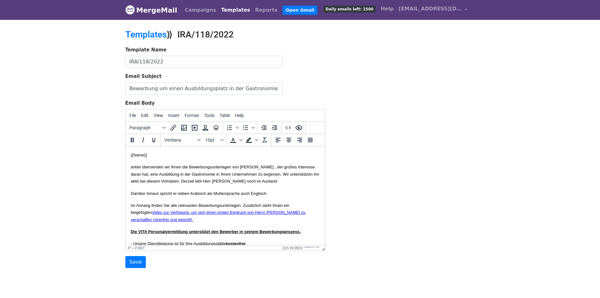
drag, startPoint x: 195, startPoint y: 189, endPoint x: 131, endPoint y: 150, distance: 74.8
click at [131, 150] on html "{{Name}} anbei übersenden wir Ihnen die Bewerbungsunterlagen von [PERSON_NAME] …" at bounding box center [224, 300] width 199 height 309
copy body "{{Name}} anbei übersenden wir Ihnen die Bewerbungsunterlagen von [PERSON_NAME] …"
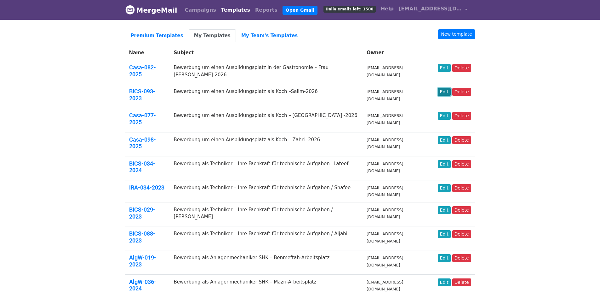
click at [444, 88] on link "Edit" at bounding box center [444, 92] width 13 height 8
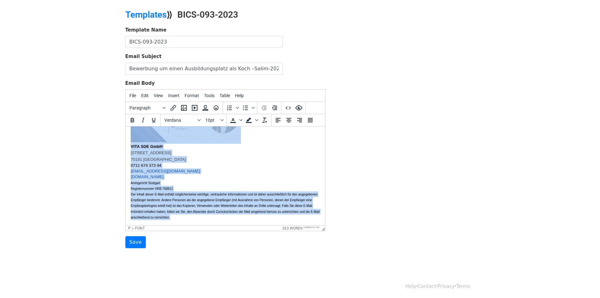
scroll to position [21, 0]
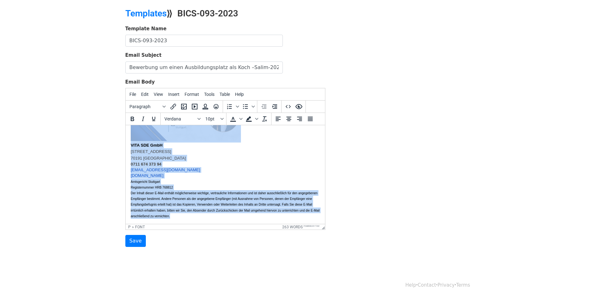
drag, startPoint x: 168, startPoint y: 169, endPoint x: 466, endPoint y: 293, distance: 322.4
click at [325, 224] on html "{{Name}} anbei übersenden wir Ihnen die Bewerbungsunterlagen von [PERSON_NAME],…" at bounding box center [224, 19] width 199 height 408
copy body "lo Ipsum Dolorsitame co adipisci. Eli seddoeiusmod tem incid utl etdolo Magnaal…"
